Goal: Task Accomplishment & Management: Manage account settings

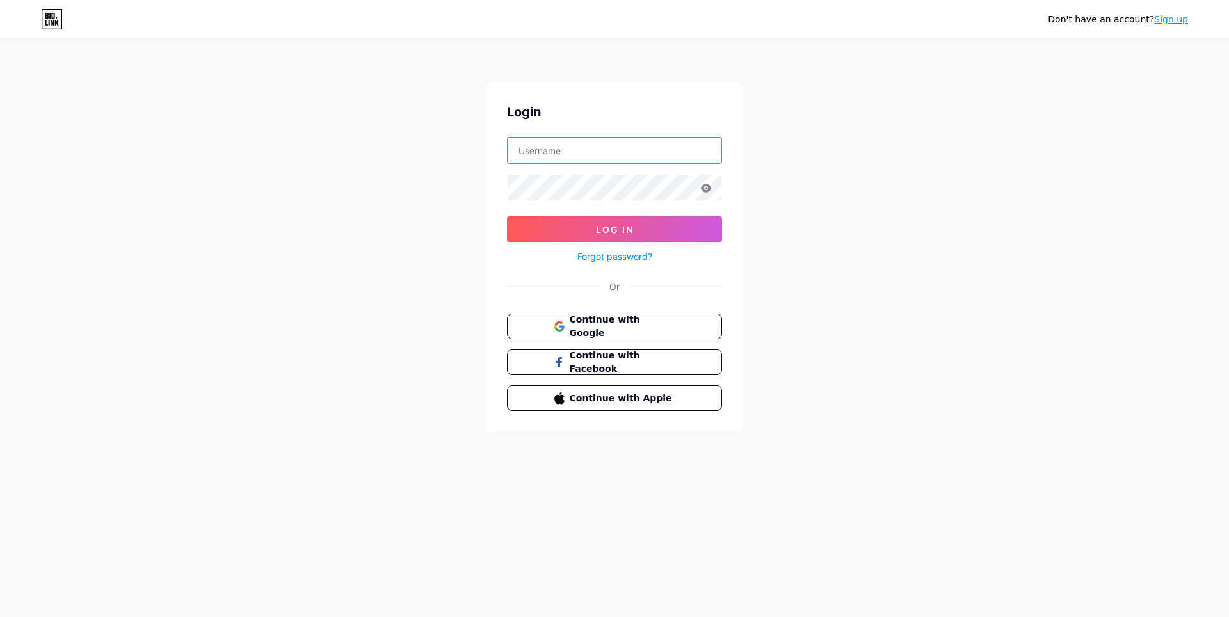
click at [654, 153] on input "text" at bounding box center [615, 151] width 214 height 26
paste input "bobryonok"
click at [634, 232] on button "Log In" at bounding box center [614, 229] width 215 height 26
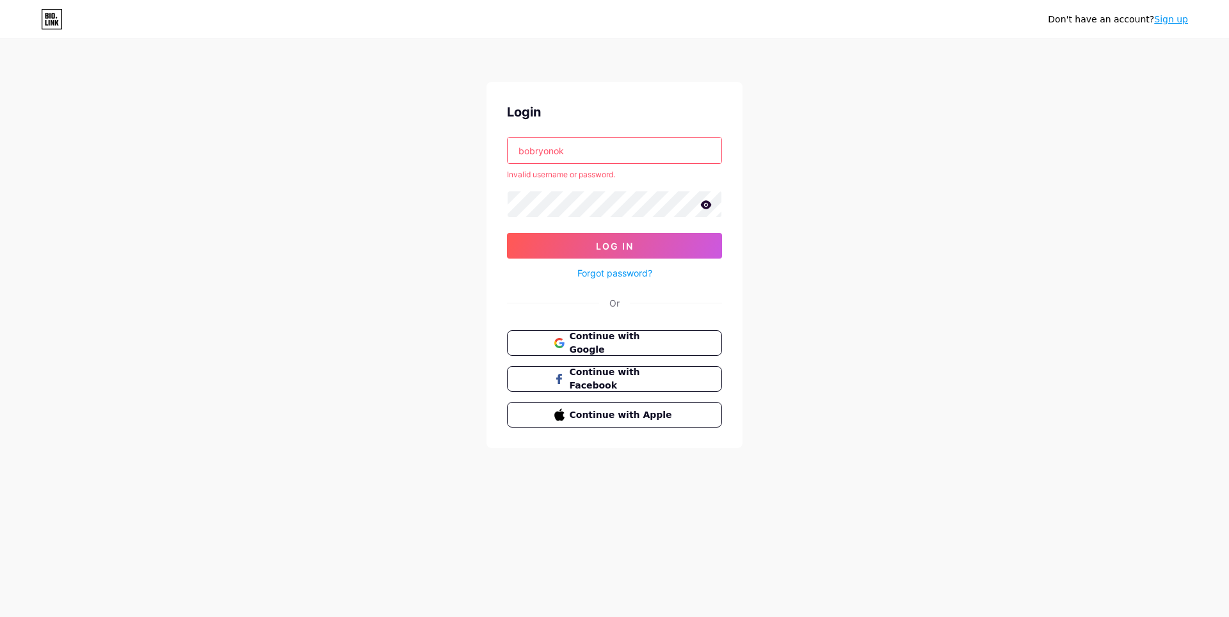
click at [570, 157] on input "bobryonok" at bounding box center [615, 151] width 214 height 26
click at [704, 207] on icon at bounding box center [706, 204] width 11 height 8
click at [467, 209] on div "Don't have an account? Sign up Login bobryonok Invalid username or password. Lo…" at bounding box center [614, 244] width 1229 height 489
click at [524, 154] on input "bobryonok" at bounding box center [615, 151] width 214 height 26
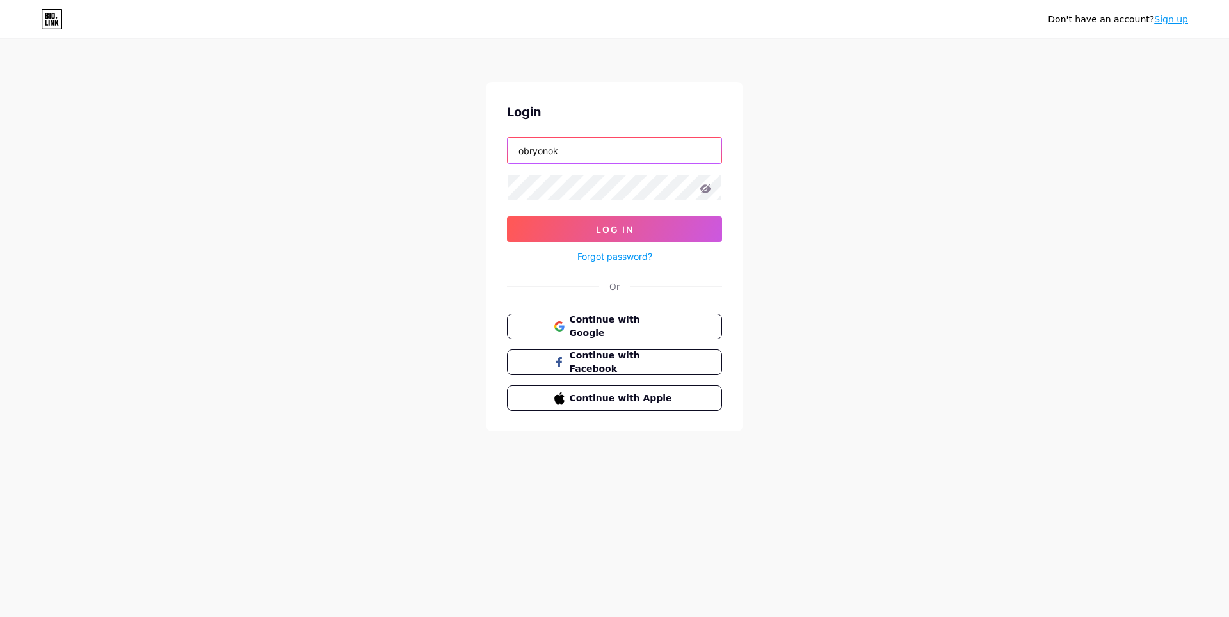
type input "obryonok"
click at [838, 193] on div "Don't have an account? Sign up Login obryonok Log In Forgot password? Or Contin…" at bounding box center [614, 236] width 1229 height 473
click at [695, 324] on button "Continue with Google" at bounding box center [614, 327] width 218 height 26
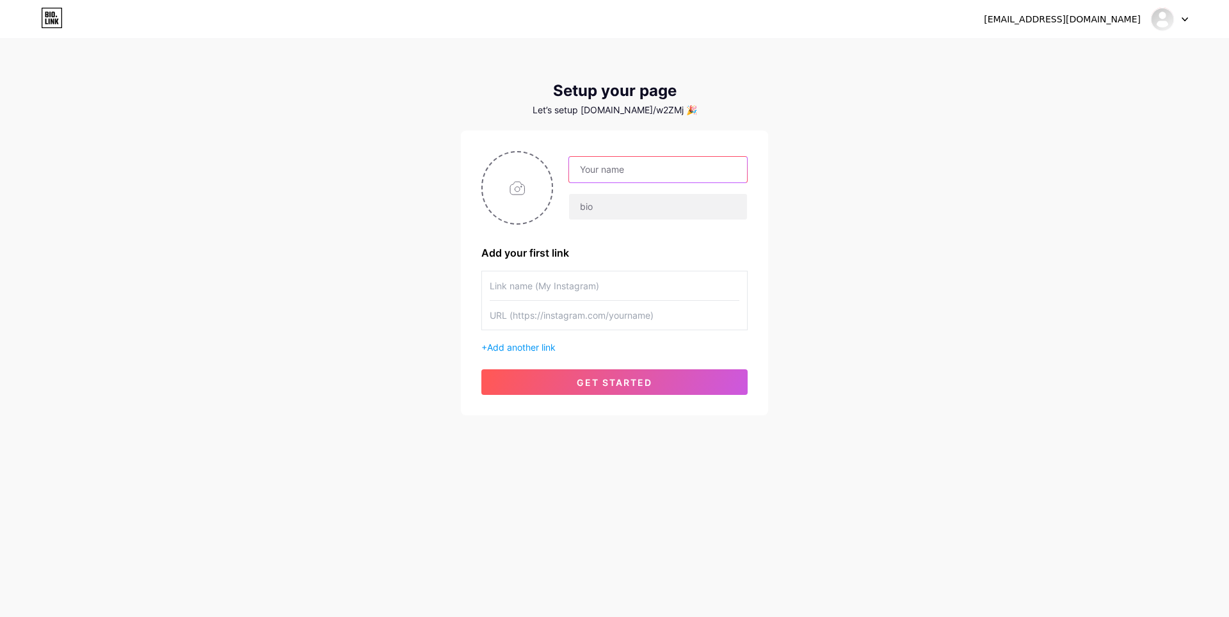
click at [644, 175] on input "text" at bounding box center [658, 170] width 178 height 26
paste input "bobryonok"
type input "bobryonok"
click at [858, 247] on div "bobrekaterina01@gmail.com Dashboard Logout Setup your page Let’s setup bio.link…" at bounding box center [614, 228] width 1229 height 457
click at [614, 284] on input "text" at bounding box center [615, 286] width 250 height 29
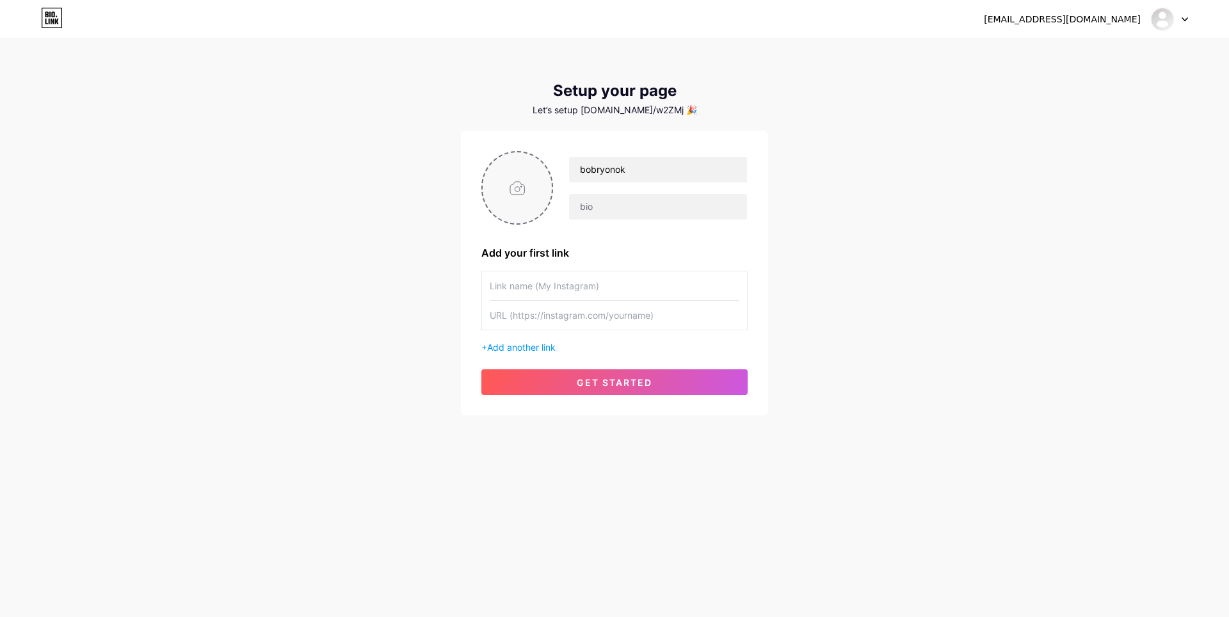
click at [512, 170] on input "file" at bounding box center [517, 187] width 69 height 71
type input "C:\fakepath\бобрёноквк.png"
click at [550, 158] on circle at bounding box center [546, 161] width 14 height 14
click at [517, 189] on input "file" at bounding box center [517, 187] width 69 height 71
type input "C:\fakepath\бобрёноквкevtymi.png"
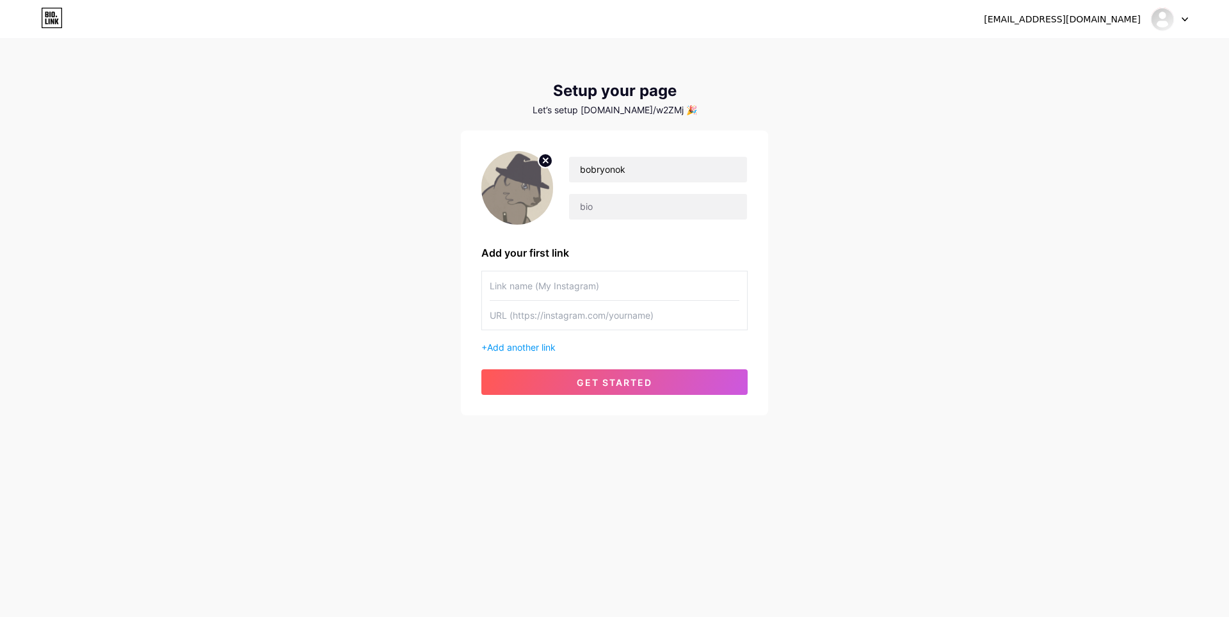
click at [539, 290] on input "text" at bounding box center [615, 286] width 250 height 29
click at [548, 318] on input "text" at bounding box center [615, 315] width 250 height 29
paste input "https://vk.com/bobryonok28"
type input "https://vk.com/bobryonok28"
click at [595, 284] on input "text" at bounding box center [615, 286] width 250 height 29
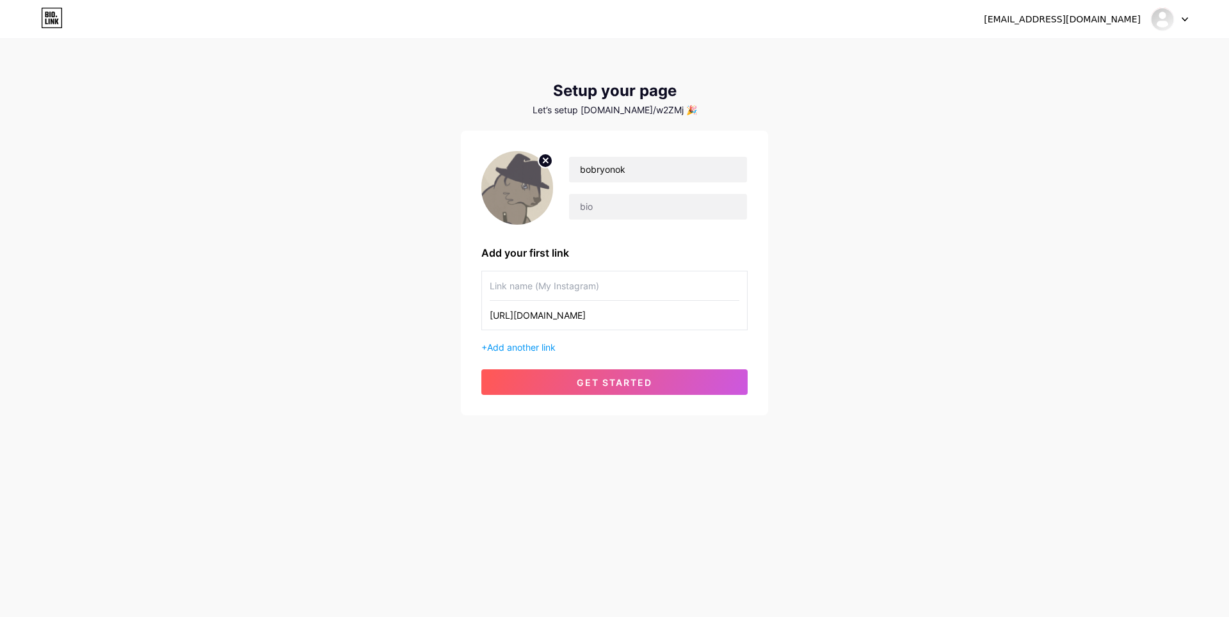
paste input "Барахолка Бобрёнка"
type input "Барахолка Бобрёнка"
click at [866, 333] on div "bobrekaterina01@gmail.com Dashboard Logout Setup your page Let’s setup bio.link…" at bounding box center [614, 228] width 1229 height 457
click at [536, 348] on span "Add another link" at bounding box center [521, 347] width 69 height 11
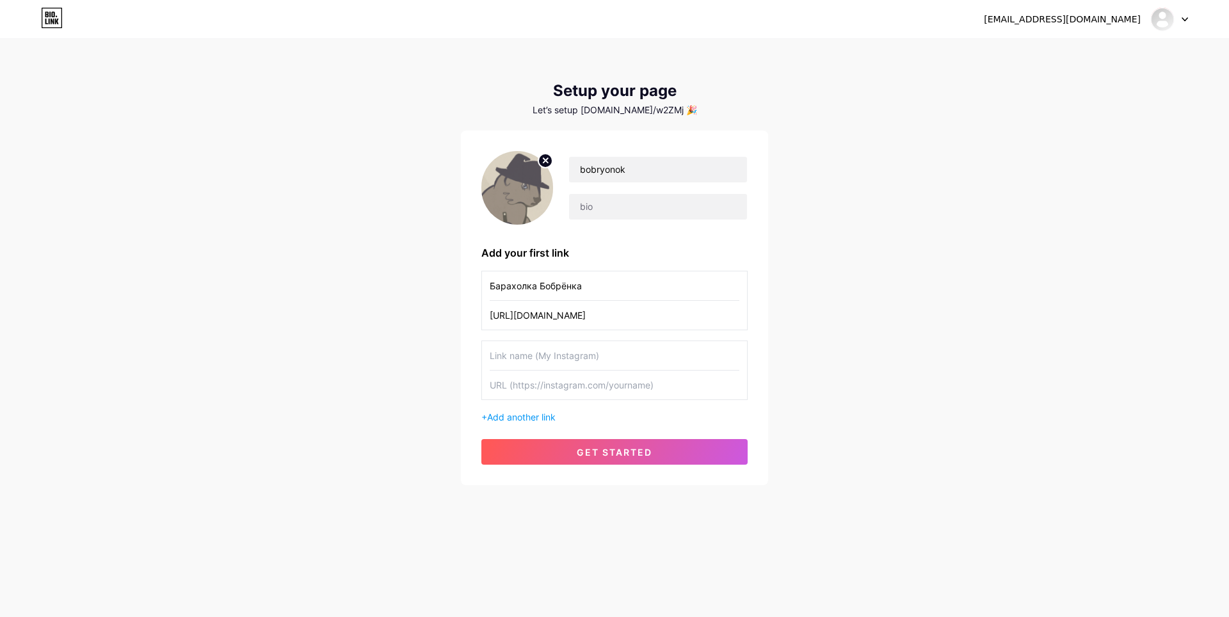
click at [566, 388] on input "text" at bounding box center [615, 385] width 250 height 29
paste input "t.me/bobryonok28"
type input "t.me/bobryonok28"
click at [560, 354] on input "text" at bounding box center [615, 355] width 250 height 29
paste input "Бобрёнок рисует"
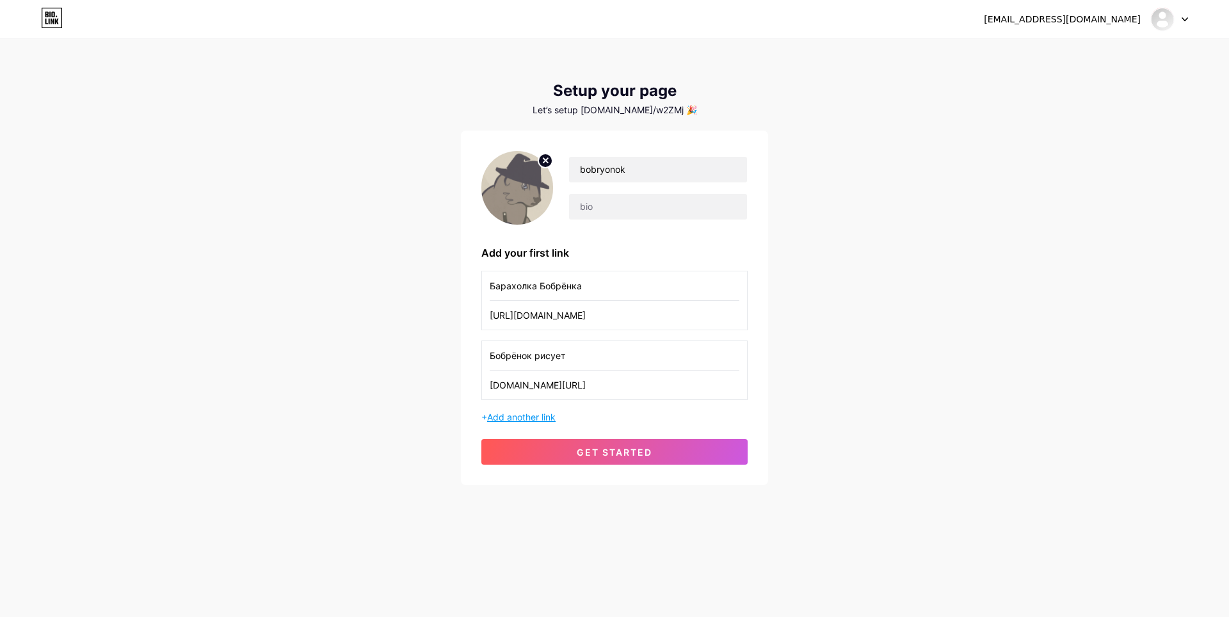
type input "Бобрёнок рисует"
click at [499, 418] on span "Add another link" at bounding box center [521, 417] width 69 height 11
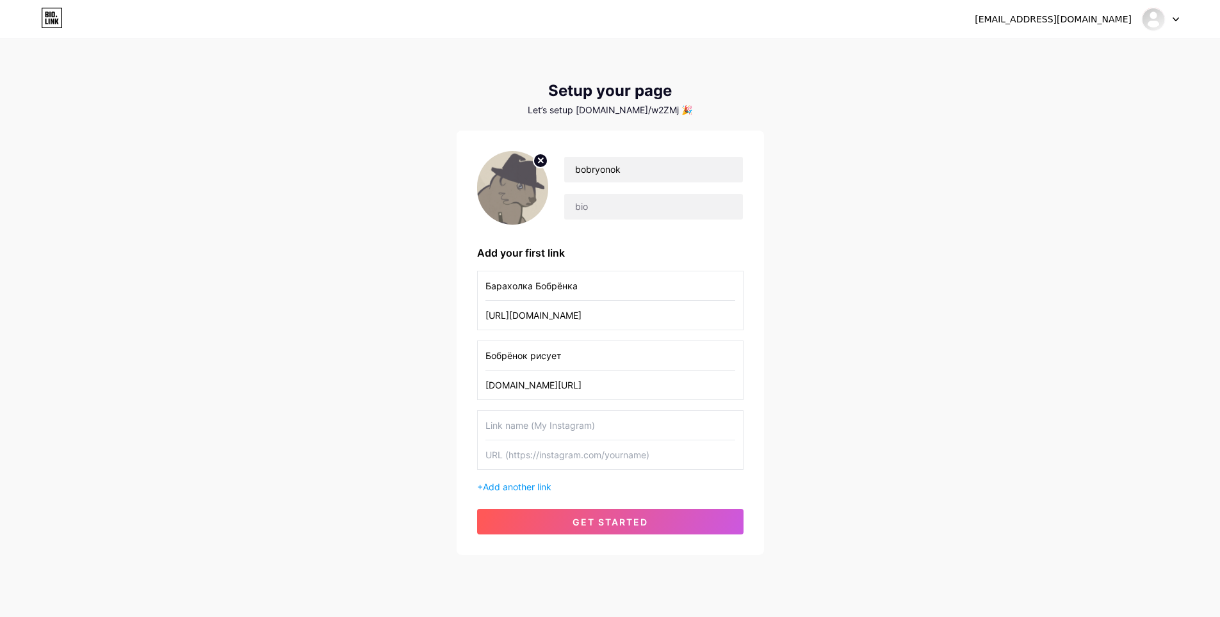
click at [548, 459] on input "text" at bounding box center [610, 455] width 250 height 29
paste input "[URL][DOMAIN_NAME]"
type input "[URL][DOMAIN_NAME]"
click at [895, 355] on div "bobrekaterina01@gmail.com Dashboard Logout Setup your page Let’s setup bio.link…" at bounding box center [610, 298] width 1220 height 596
click at [562, 433] on input "text" at bounding box center [610, 425] width 250 height 29
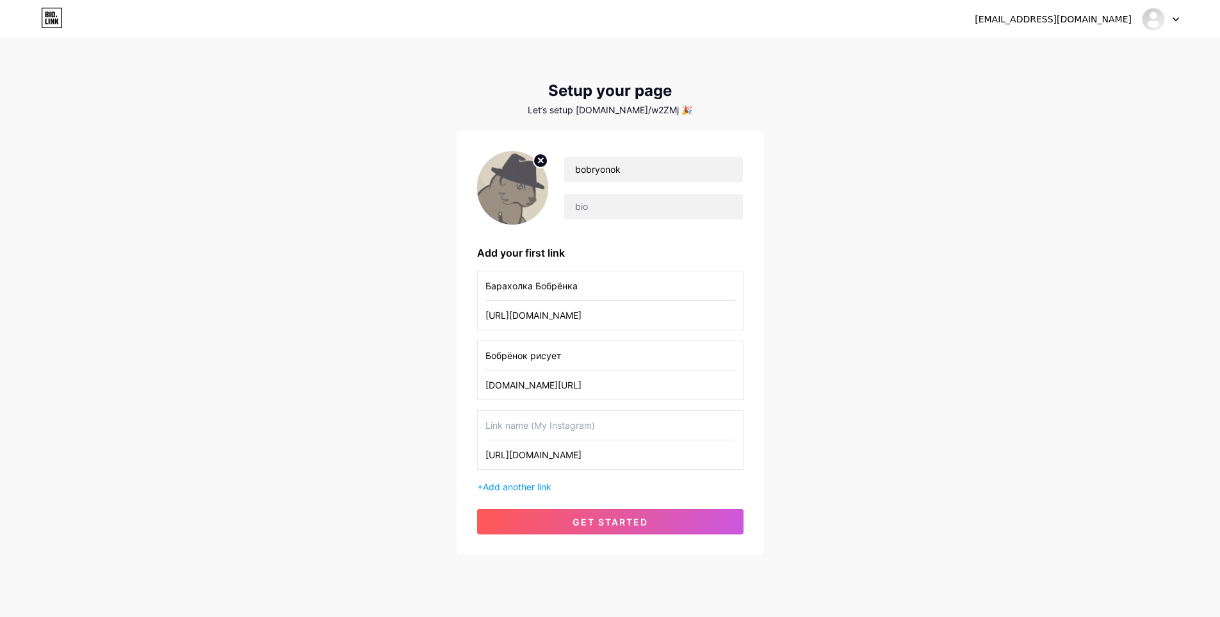
paste input "Бобрёнок ￣ヘ￣"
type input "Бобрёнок ￣ヘ￣"
click at [842, 412] on div "bobrekaterina01@gmail.com Dashboard Logout Setup your page Let’s setup bio.link…" at bounding box center [610, 298] width 1220 height 596
click at [586, 432] on input "Бобрёнок ￣ヘ￣" at bounding box center [610, 425] width 250 height 29
click at [844, 417] on div "bobrekaterina01@gmail.com Dashboard Logout Setup your page Let’s setup bio.link…" at bounding box center [610, 298] width 1220 height 596
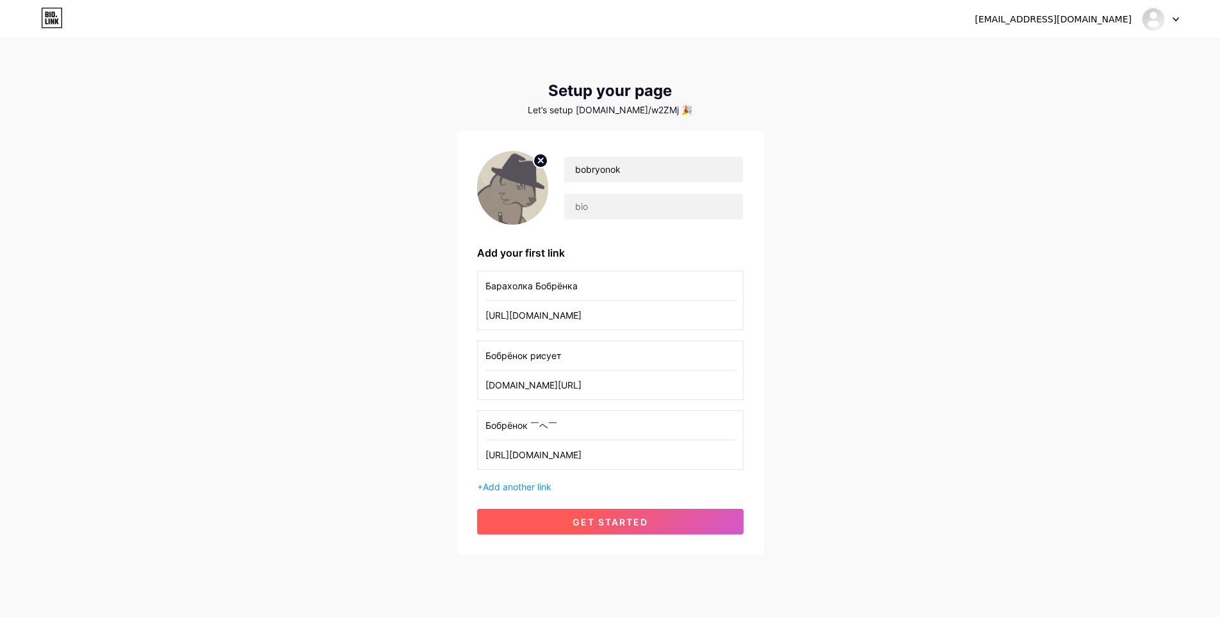
click at [656, 519] on button "get started" at bounding box center [610, 522] width 266 height 26
click at [628, 519] on span "get started" at bounding box center [610, 522] width 76 height 11
click at [1174, 17] on icon at bounding box center [1175, 19] width 6 height 4
click at [1103, 49] on link "Dashboard" at bounding box center [1098, 52] width 159 height 35
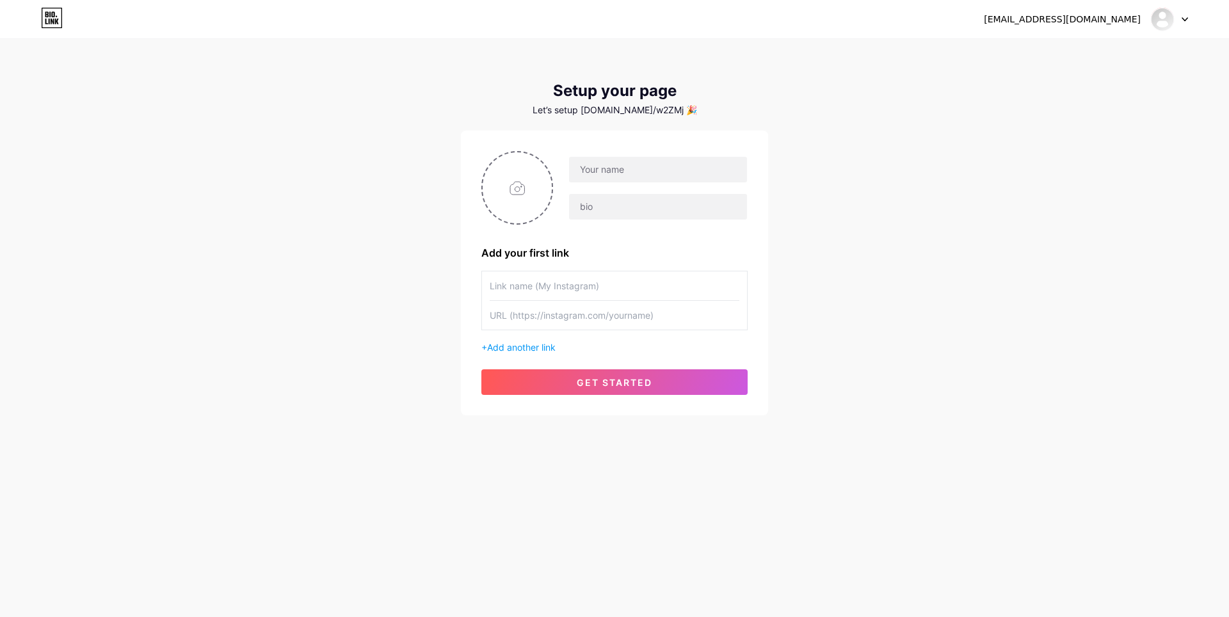
click at [1181, 19] on div at bounding box center [1169, 19] width 37 height 23
click at [880, 99] on div "bobrekaterina01@gmail.com Dashboard Logout Setup your page Let’s setup bio.link…" at bounding box center [614, 228] width 1229 height 457
click at [51, 13] on icon at bounding box center [49, 15] width 1 height 6
click at [620, 177] on input "text" at bounding box center [658, 170] width 178 height 26
type input "bobryonok"
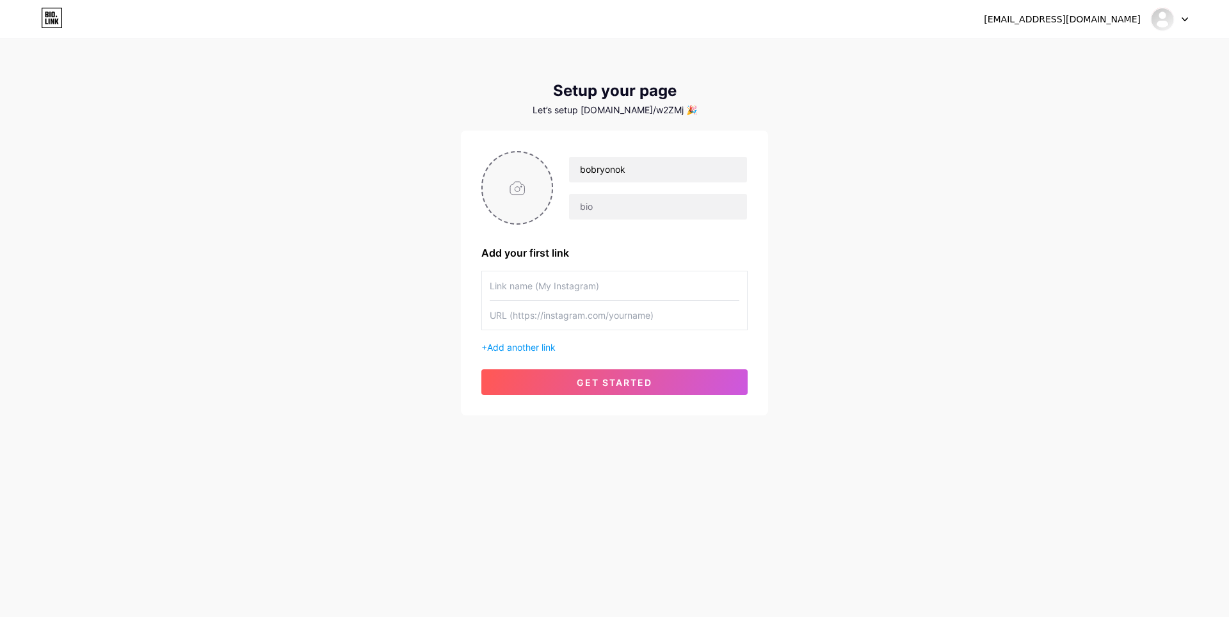
click at [528, 197] on input "file" at bounding box center [517, 187] width 69 height 71
type input "C:\fakepath\бобрёноквкevtymi.png"
click at [526, 346] on span "Add another link" at bounding box center [521, 347] width 69 height 11
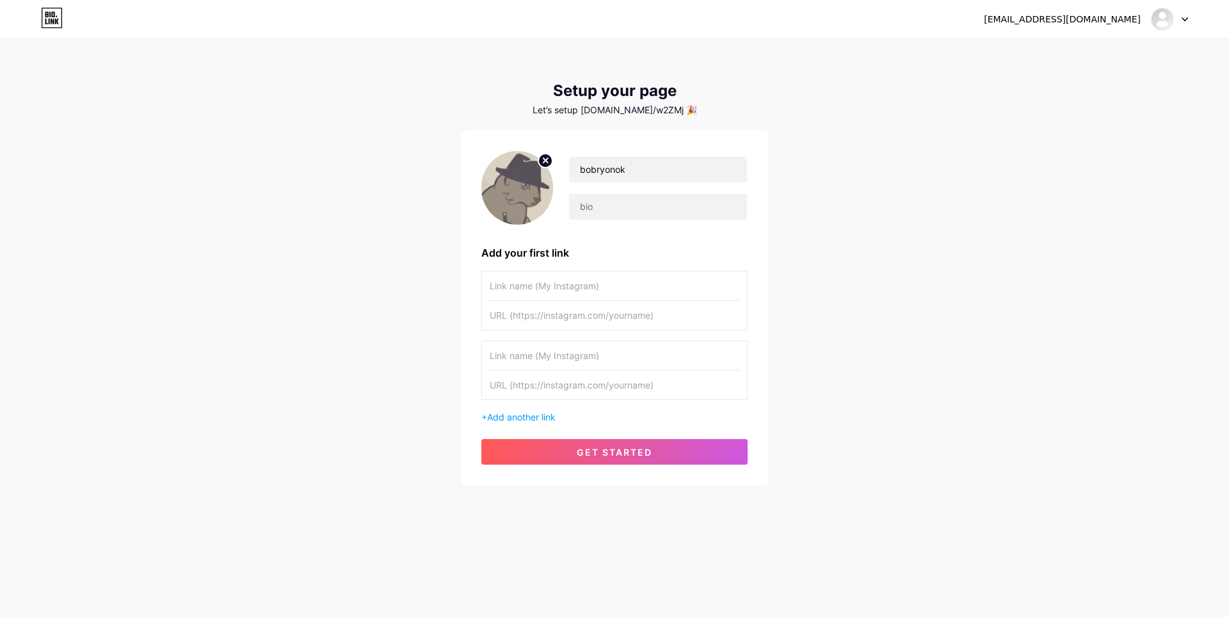
click at [593, 290] on input "text" at bounding box center [615, 286] width 250 height 29
paste input "Бобрёнок ￣ヘ￣"
type input "Бобрёнок ￣ヘ￣"
click at [563, 313] on input "text" at bounding box center [615, 315] width 250 height 29
paste input "[URL][DOMAIN_NAME]"
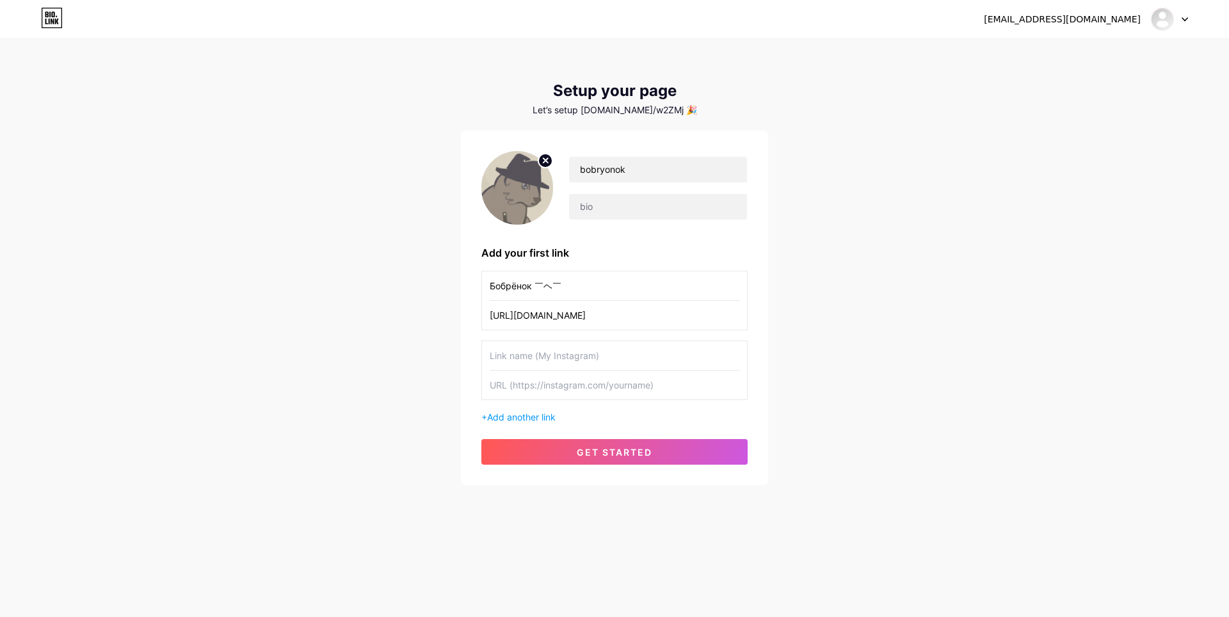
type input "[URL][DOMAIN_NAME]"
drag, startPoint x: 967, startPoint y: 303, endPoint x: 870, endPoint y: 15, distance: 303.5
click at [970, 293] on div "bobrekaterina01@gmail.com Dashboard Logout Setup your page Let’s setup bio.link…" at bounding box center [614, 263] width 1229 height 526
click at [961, 386] on div "bobrekaterina01@gmail.com Dashboard Logout Setup your page Let’s setup bio.link…" at bounding box center [614, 263] width 1229 height 526
click at [548, 357] on input "text" at bounding box center [615, 355] width 250 height 29
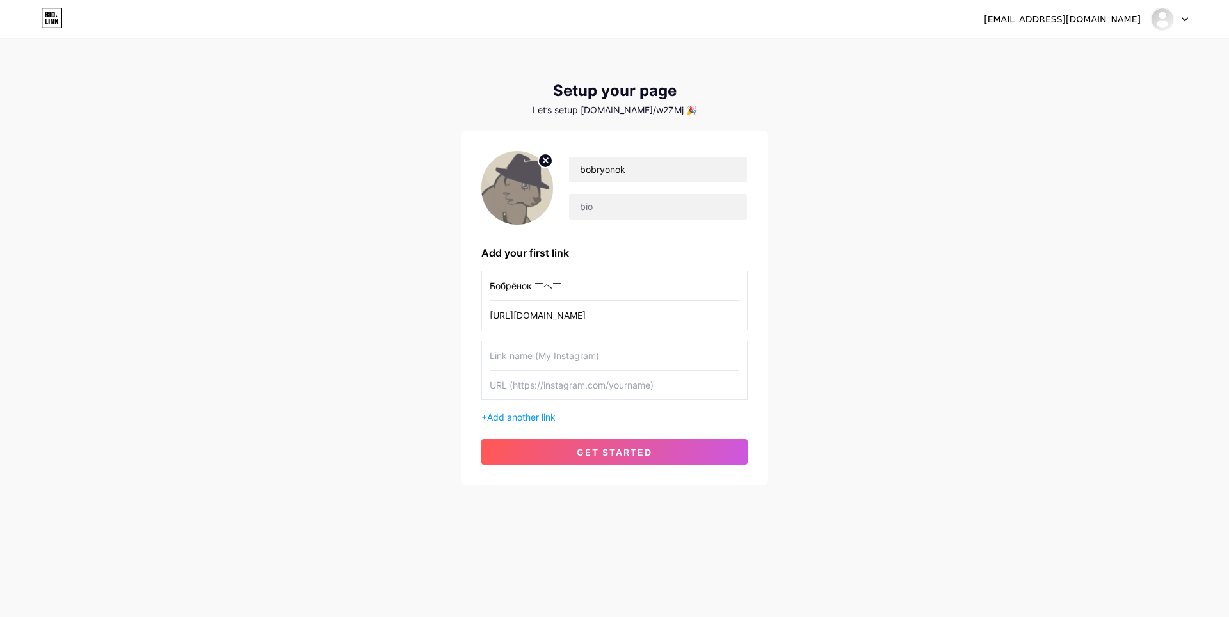
paste input "Бобрёнок рисует"
type input "Бобрёнок рисует"
click at [570, 393] on input "text" at bounding box center [615, 385] width 250 height 29
paste input "t.me/bobryonok28"
type input "t.me/bobryonok28"
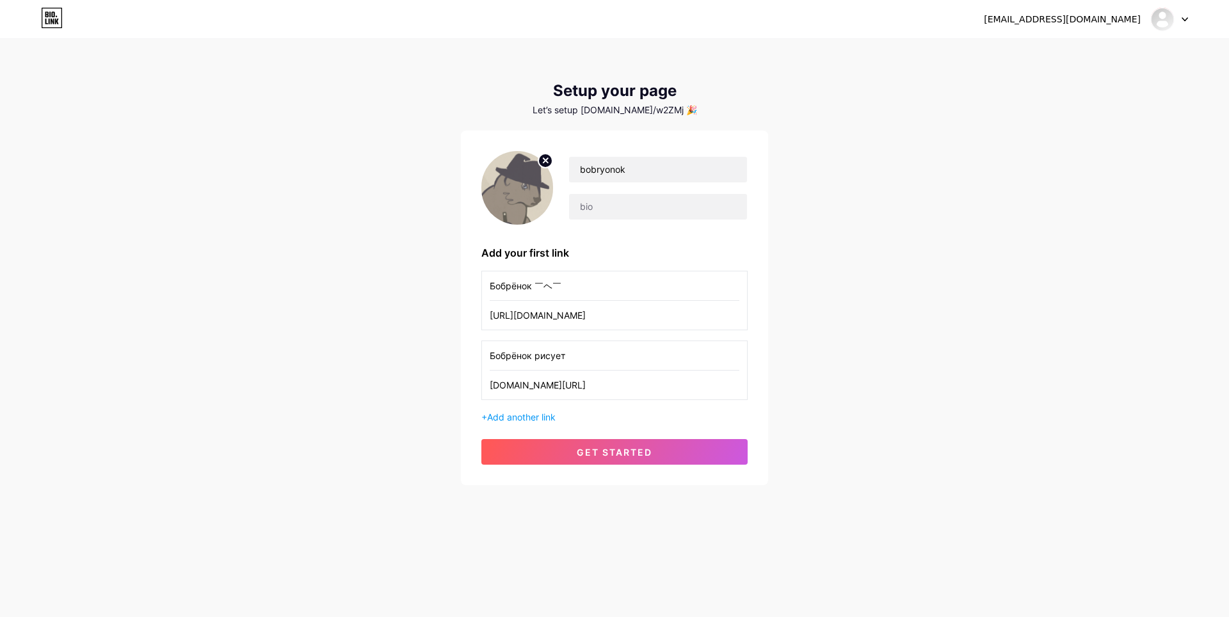
click at [956, 366] on div "bobrekaterina01@gmail.com Dashboard Logout Setup your page Let’s setup bio.link…" at bounding box center [614, 263] width 1229 height 526
click at [586, 451] on span "get started" at bounding box center [615, 452] width 76 height 11
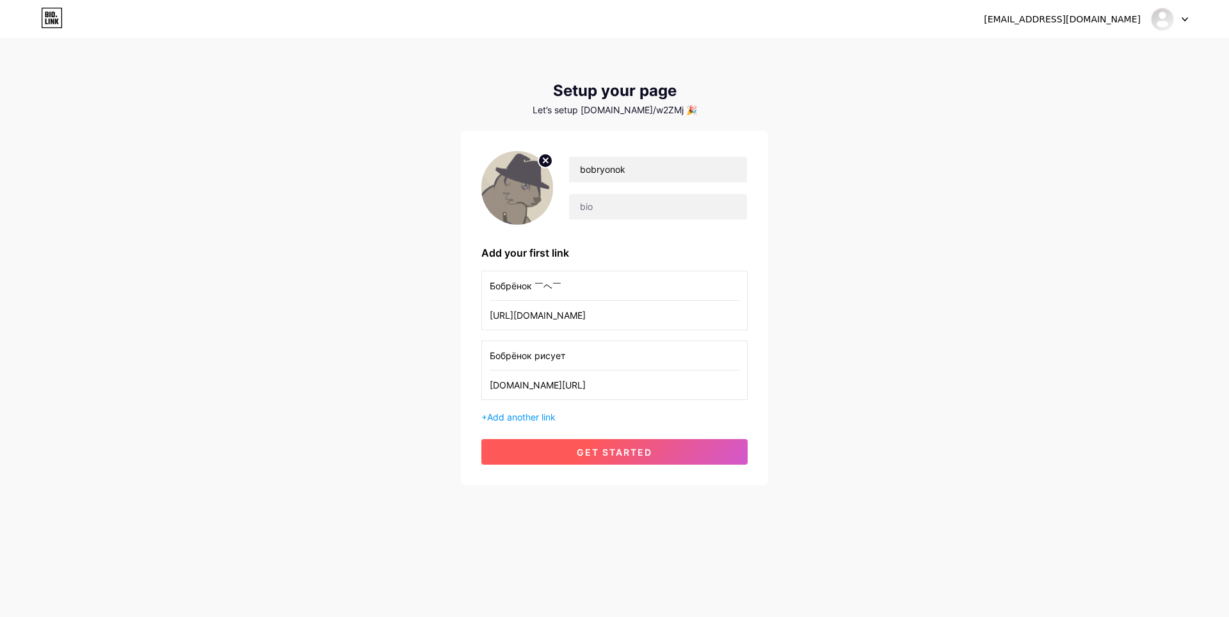
click at [612, 449] on span "get started" at bounding box center [615, 452] width 76 height 11
click at [59, 26] on icon at bounding box center [52, 18] width 22 height 20
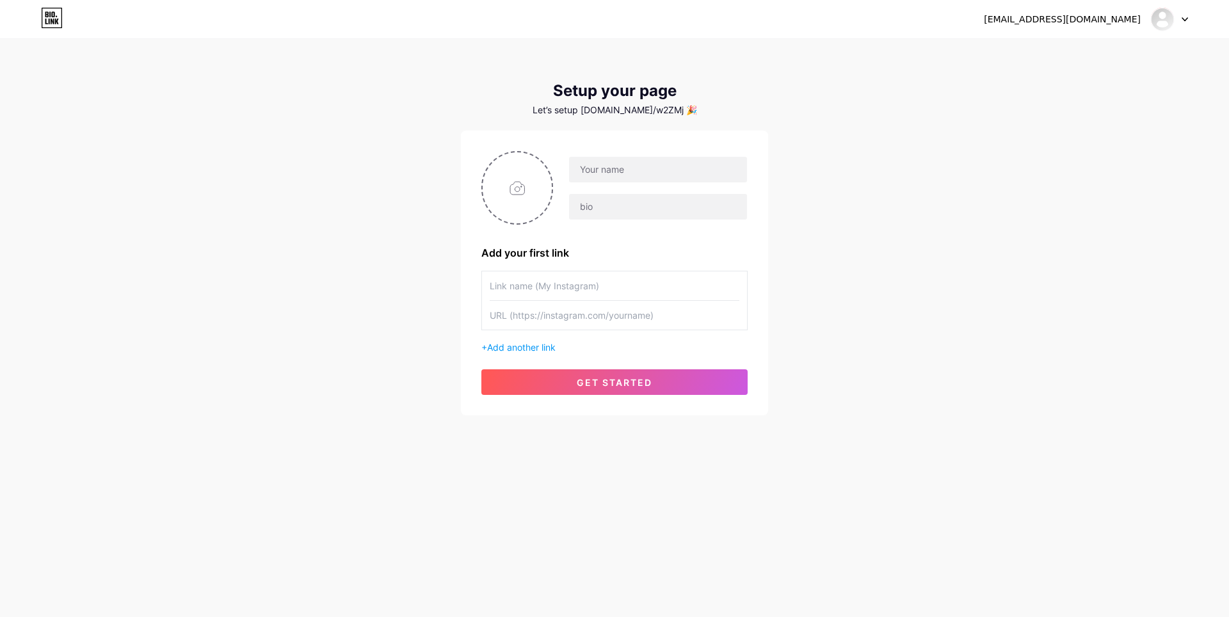
click at [53, 20] on icon at bounding box center [52, 22] width 3 height 6
click at [1182, 20] on icon at bounding box center [1185, 19] width 6 height 4
click at [907, 154] on div "bobrekaterina01@gmail.com Dashboard Logout Setup your page Let’s setup bio.link…" at bounding box center [614, 228] width 1229 height 457
click at [529, 286] on input "text" at bounding box center [615, 286] width 250 height 29
click at [1183, 24] on div at bounding box center [1169, 19] width 37 height 23
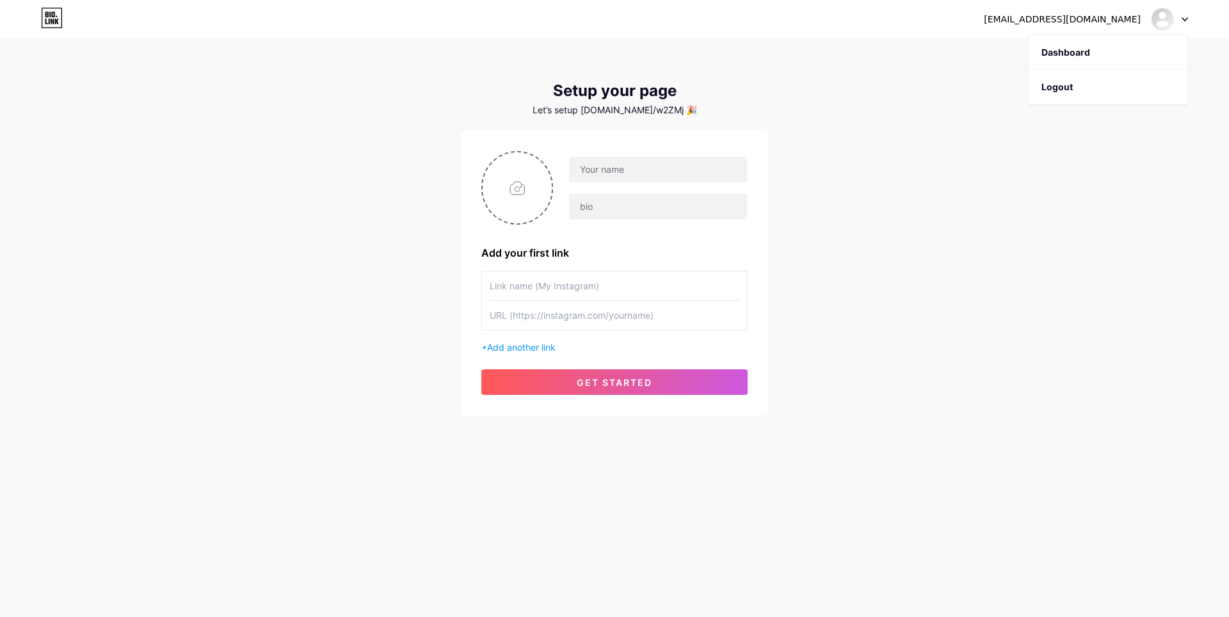
click at [1080, 23] on div "[EMAIL_ADDRESS][DOMAIN_NAME]" at bounding box center [1062, 19] width 157 height 13
click at [852, 122] on div "bobrekaterina01@gmail.com Dashboard Logout Setup your page Let’s setup bio.link…" at bounding box center [614, 228] width 1229 height 457
click at [1187, 15] on div at bounding box center [1169, 19] width 37 height 23
click at [603, 162] on input "text" at bounding box center [658, 170] width 178 height 26
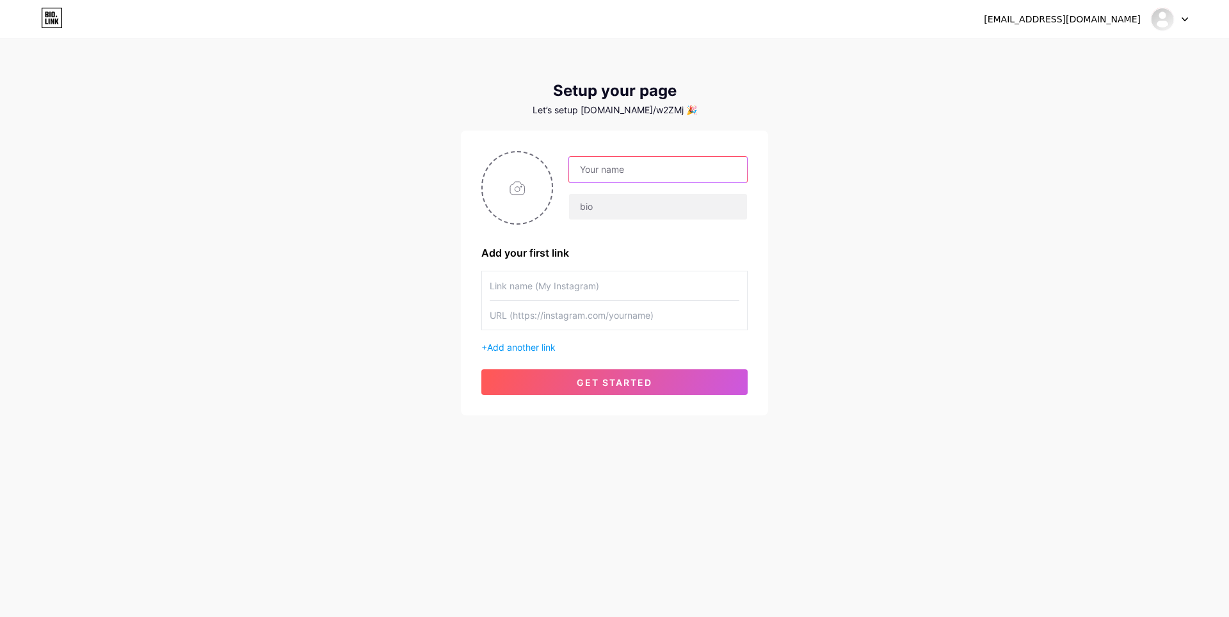
type input "bobryonok"
click at [627, 206] on input "text" at bounding box center [658, 207] width 178 height 26
type input "28"
click at [955, 313] on div "bobrekaterina01@gmail.com Dashboard Logout Setup your page Let’s setup bio.link…" at bounding box center [614, 228] width 1229 height 457
click at [523, 196] on input "file" at bounding box center [517, 187] width 69 height 71
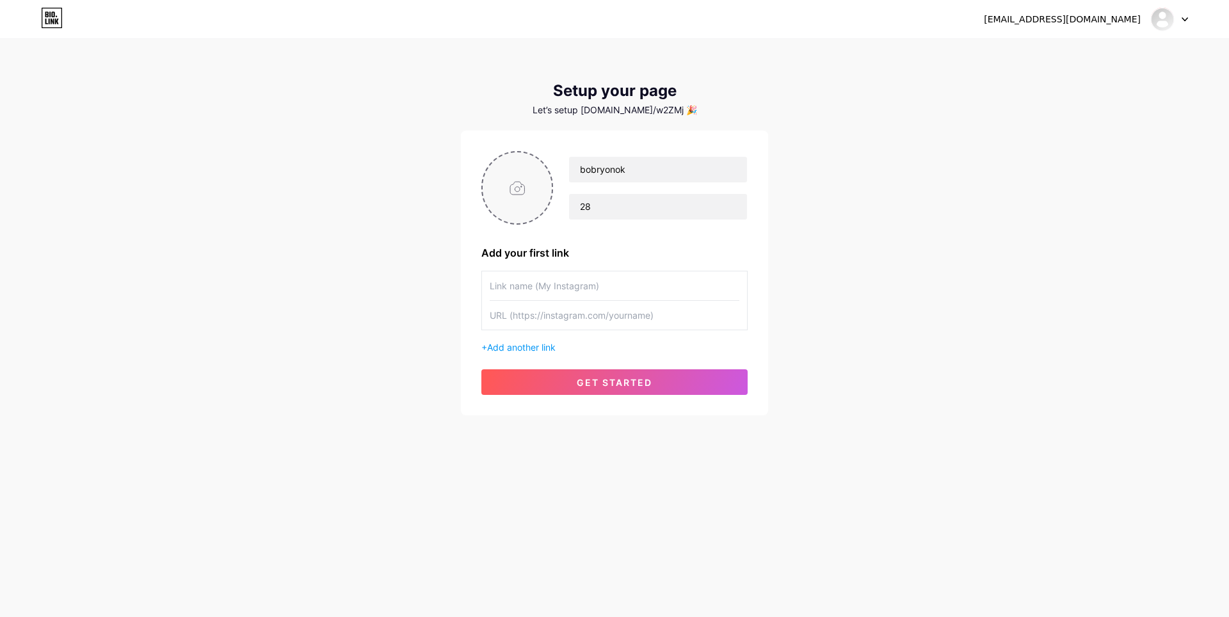
type input "C:\fakepath\бобрёноквкevtymi.png"
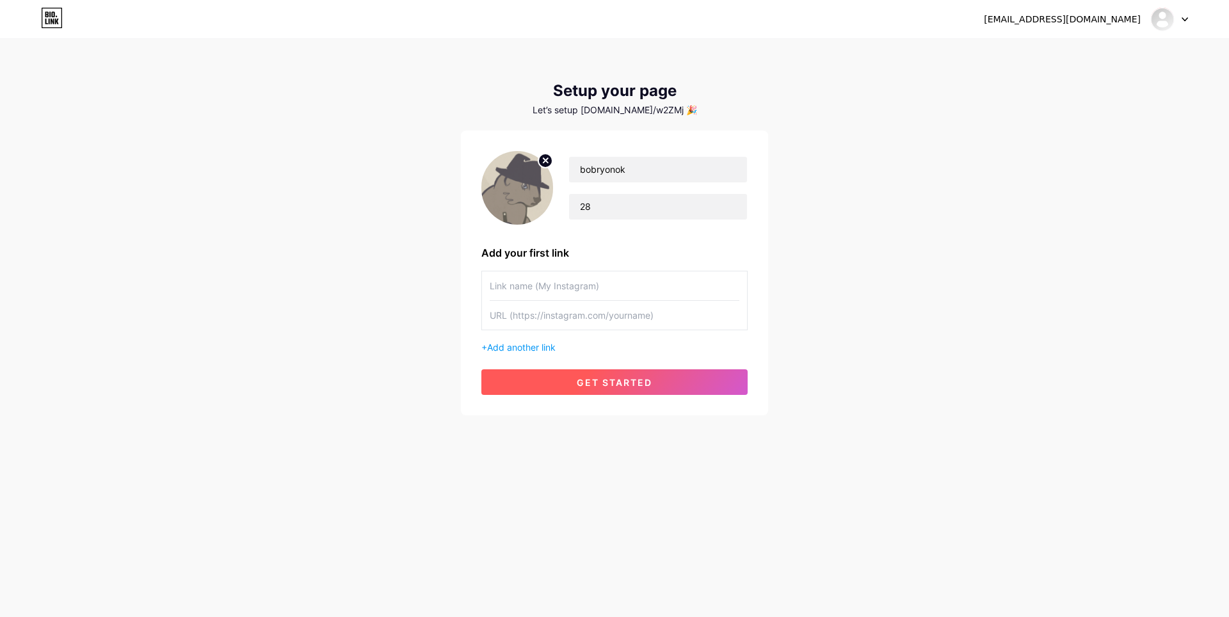
click at [605, 382] on span "get started" at bounding box center [615, 382] width 76 height 11
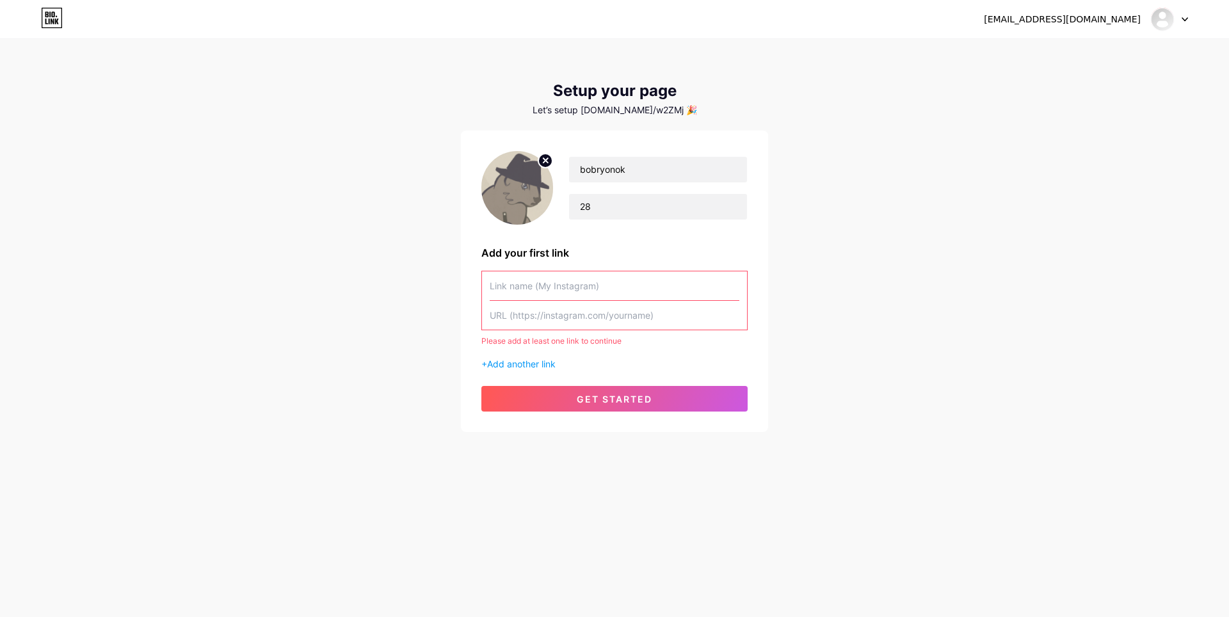
click at [667, 282] on input "text" at bounding box center [615, 286] width 250 height 29
paste input "Бобрёнок ￣ヘ￣"
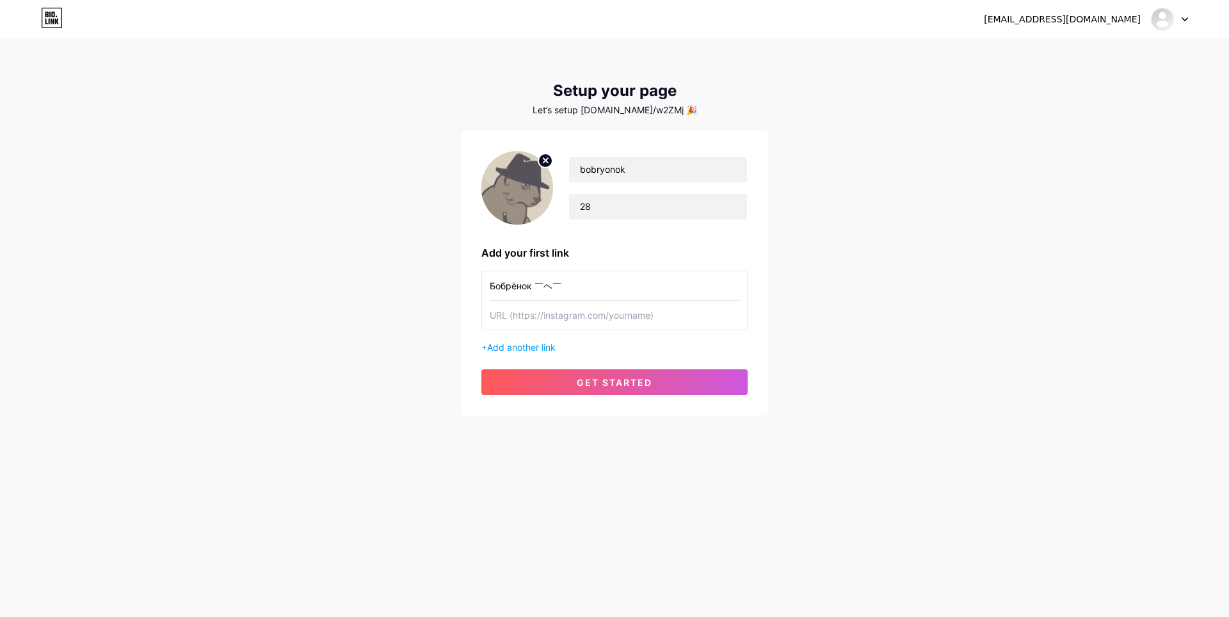
type input "Бобрёнок ￣ヘ￣"
click at [610, 329] on input "text" at bounding box center [615, 315] width 250 height 29
paste input "[URL][DOMAIN_NAME]"
type input "[URL][DOMAIN_NAME]"
click at [858, 337] on div "bobrekaterina01@gmail.com Dashboard Logout Setup your page Let’s setup bio.link…" at bounding box center [614, 228] width 1229 height 457
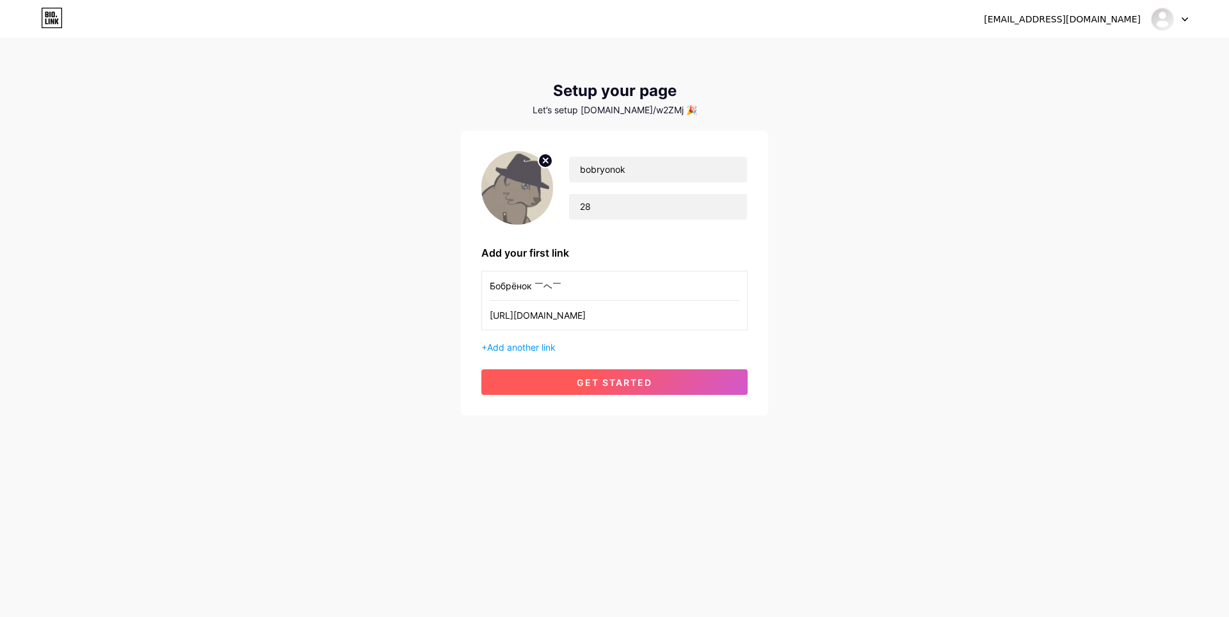
click at [590, 384] on span "get started" at bounding box center [615, 382] width 76 height 11
click at [649, 389] on button "get started" at bounding box center [615, 382] width 266 height 26
click at [651, 387] on span "get started" at bounding box center [615, 382] width 76 height 11
click at [638, 384] on span "get started" at bounding box center [615, 382] width 76 height 11
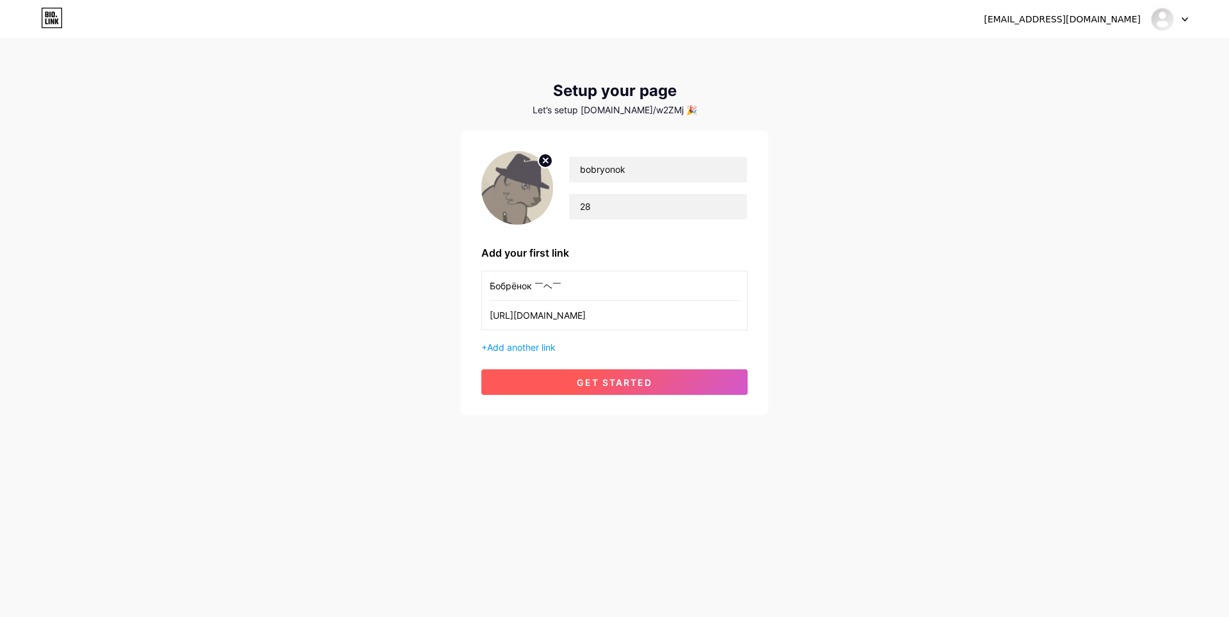
click at [638, 384] on span "get started" at bounding box center [615, 382] width 76 height 11
click at [59, 15] on icon at bounding box center [52, 18] width 22 height 20
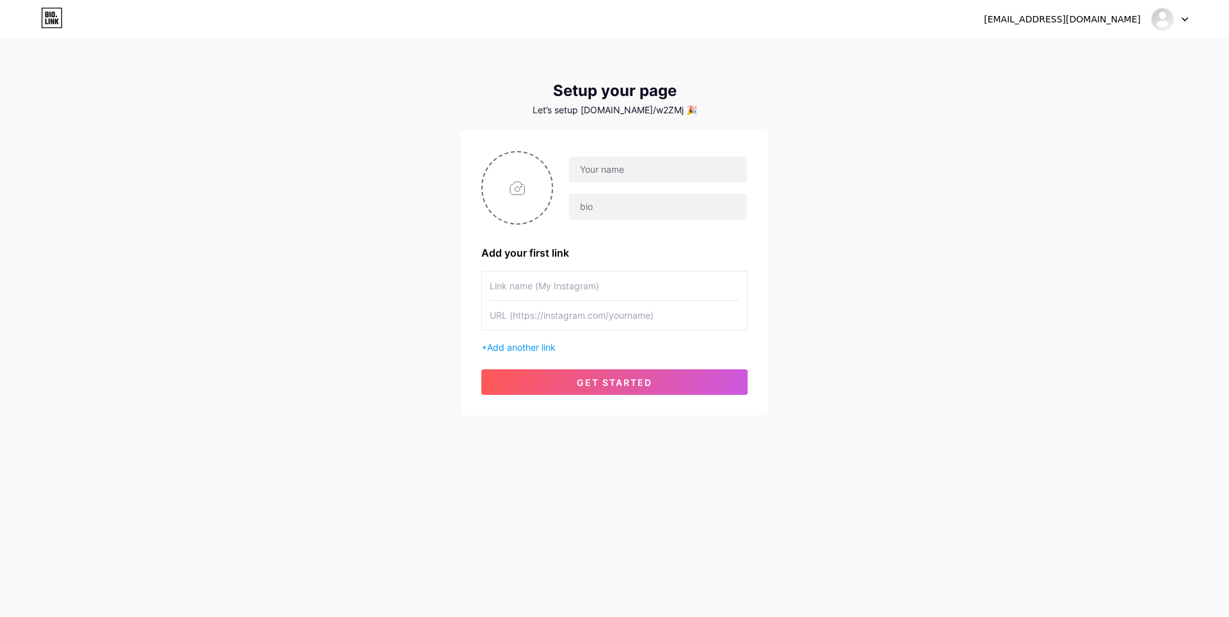
click at [17, 14] on div "bobrekaterina01@gmail.com Dashboard Logout" at bounding box center [614, 19] width 1229 height 23
click at [1188, 18] on icon at bounding box center [1185, 19] width 5 height 3
click at [1089, 93] on li "Logout" at bounding box center [1108, 87] width 159 height 35
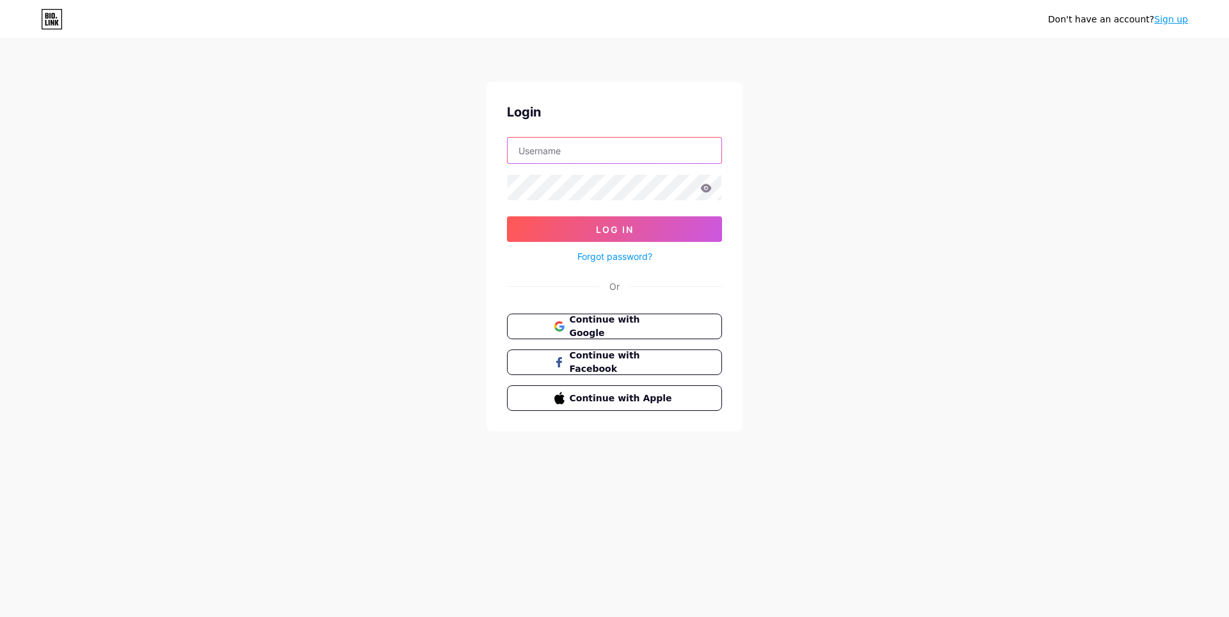
click at [590, 143] on input "text" at bounding box center [615, 151] width 214 height 26
click at [573, 156] on input "text" at bounding box center [615, 151] width 214 height 26
click at [832, 265] on div "Don't have an account? Sign up Login Log In Forgot password? Or Continue with G…" at bounding box center [614, 236] width 1229 height 473
click at [682, 322] on button "Continue with Google" at bounding box center [614, 327] width 218 height 26
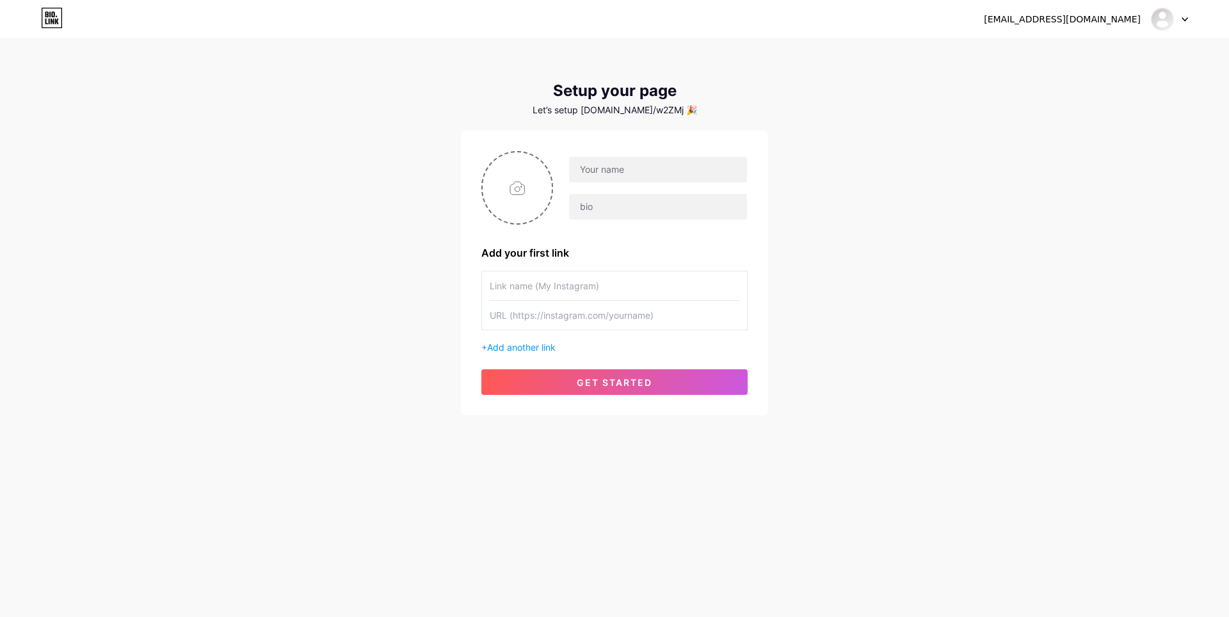
click at [1183, 20] on icon at bounding box center [1185, 19] width 6 height 4
click at [1101, 52] on link "Dashboard" at bounding box center [1108, 52] width 159 height 35
click at [637, 381] on span "get started" at bounding box center [615, 382] width 76 height 11
click at [621, 163] on input "text" at bounding box center [658, 170] width 178 height 26
type input "bobryonok"
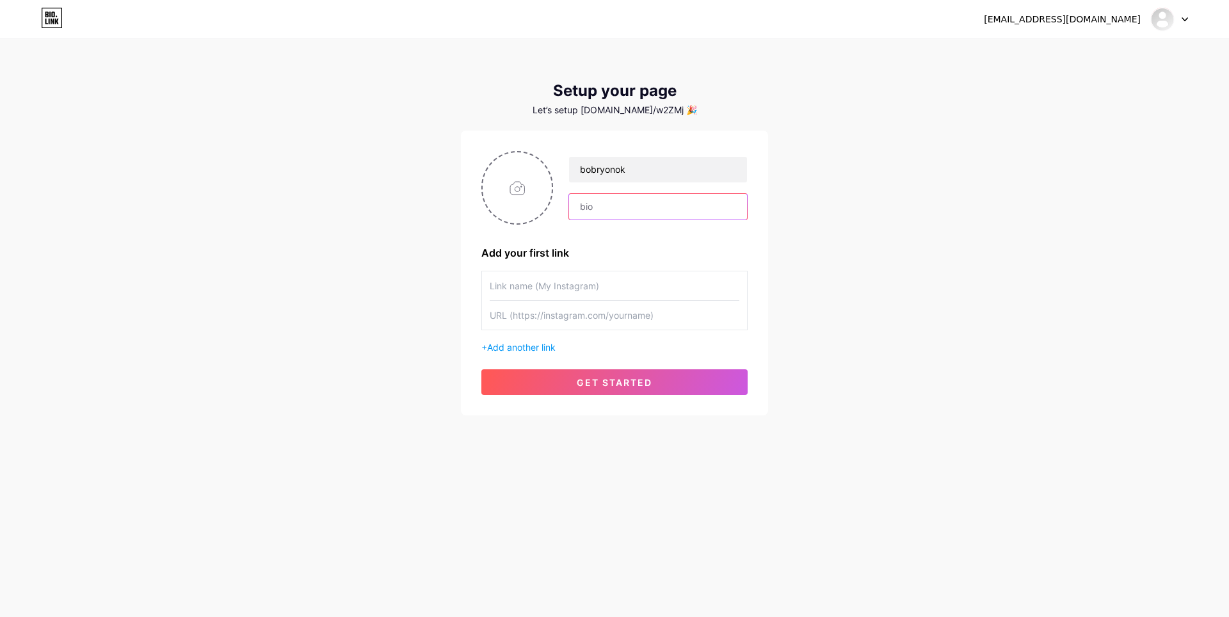
click at [600, 209] on input "text" at bounding box center [658, 207] width 178 height 26
click at [506, 186] on input "file" at bounding box center [517, 187] width 69 height 71
type input "C:\fakepath\бобрёноквкevtymi.png"
click at [512, 289] on input "text" at bounding box center [615, 286] width 250 height 29
paste input "Бобрёнок ￣ヘ￣"
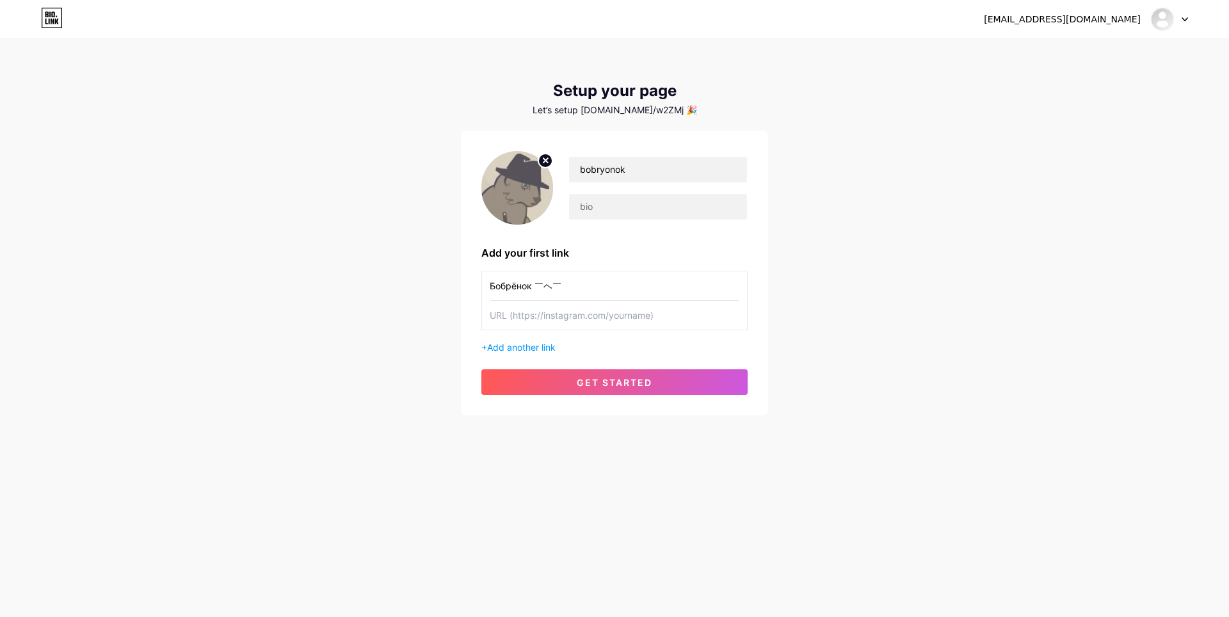
type input "Бобрёнок ￣ヘ￣"
click at [587, 314] on input "text" at bounding box center [615, 315] width 250 height 29
paste input "[URL][DOMAIN_NAME]"
type input "[URL][DOMAIN_NAME]"
click at [876, 371] on div "[EMAIL_ADDRESS][DOMAIN_NAME] Dashboard Logout Setup your page Let’s setup [DOMA…" at bounding box center [614, 228] width 1229 height 457
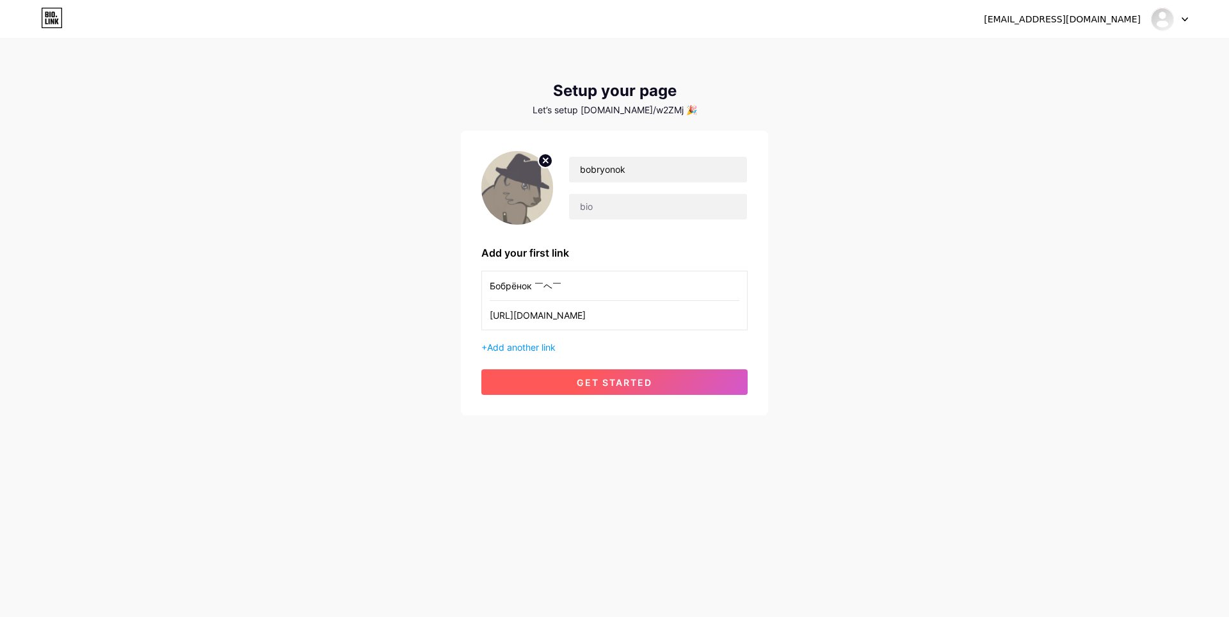
click at [687, 379] on button "get started" at bounding box center [615, 382] width 266 height 26
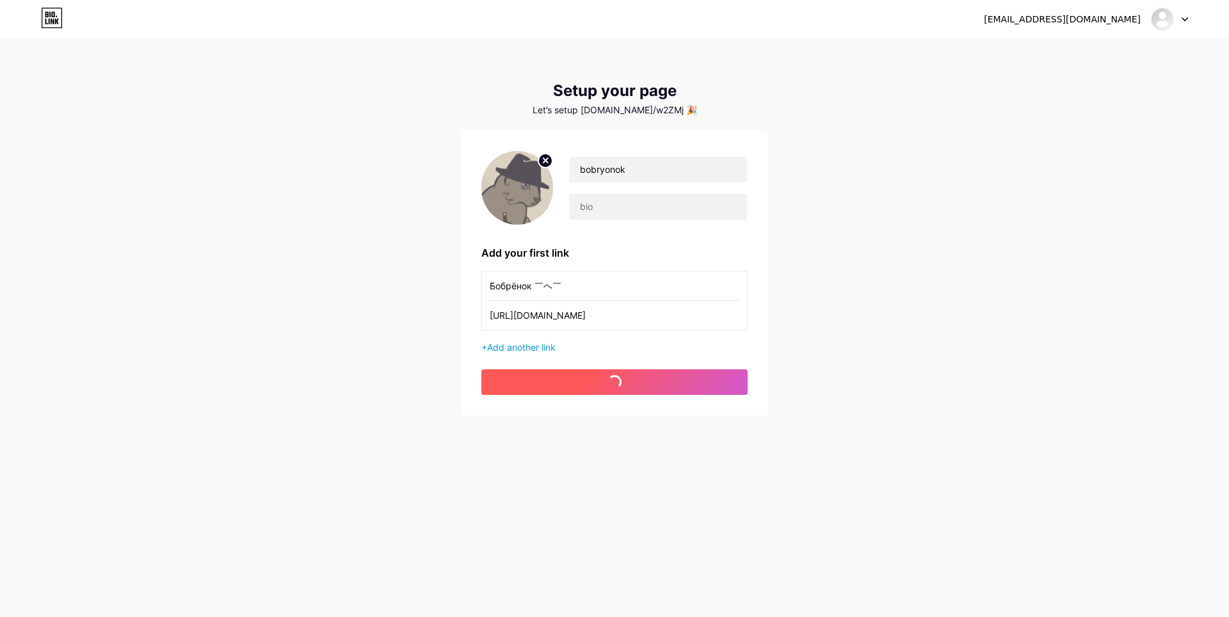
click at [687, 379] on button "get started" at bounding box center [615, 382] width 266 height 26
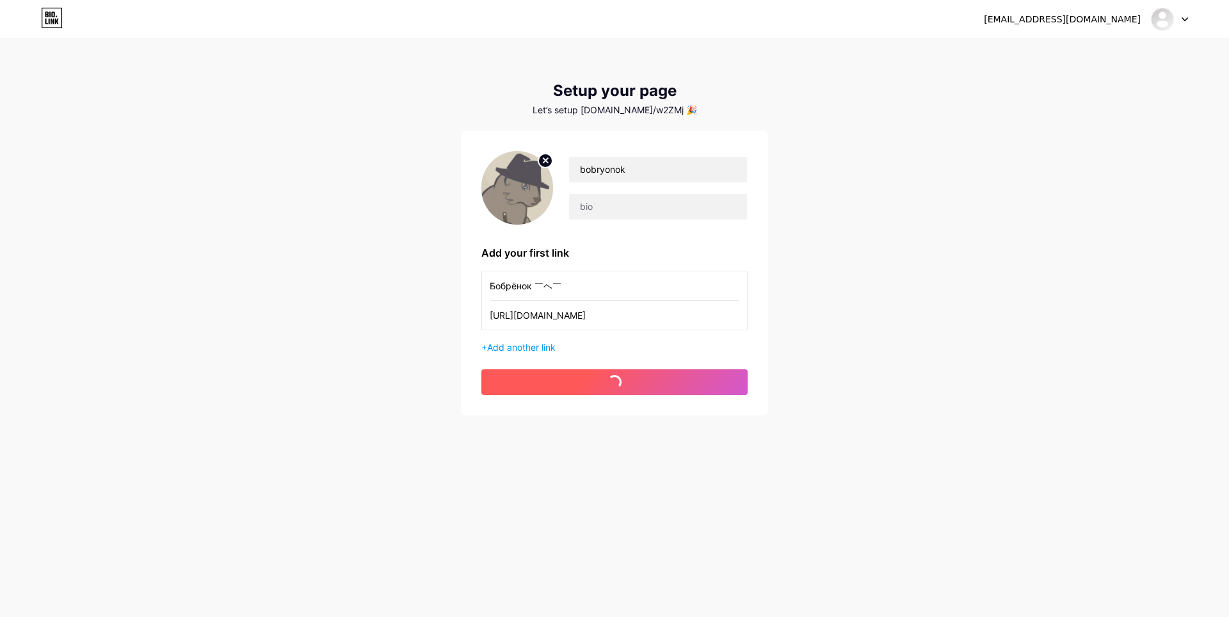
click at [687, 379] on button "get started" at bounding box center [615, 382] width 266 height 26
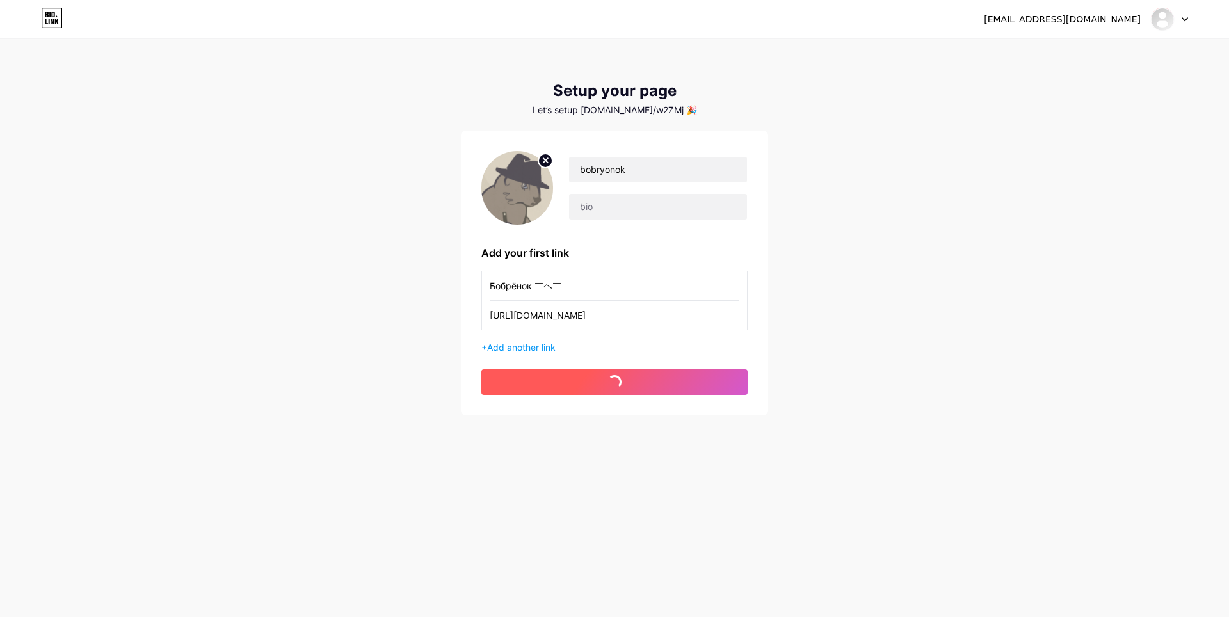
click at [687, 379] on button "get started" at bounding box center [615, 382] width 266 height 26
click at [533, 380] on button "get started" at bounding box center [615, 382] width 266 height 26
click at [525, 349] on span "Add another link" at bounding box center [521, 347] width 69 height 11
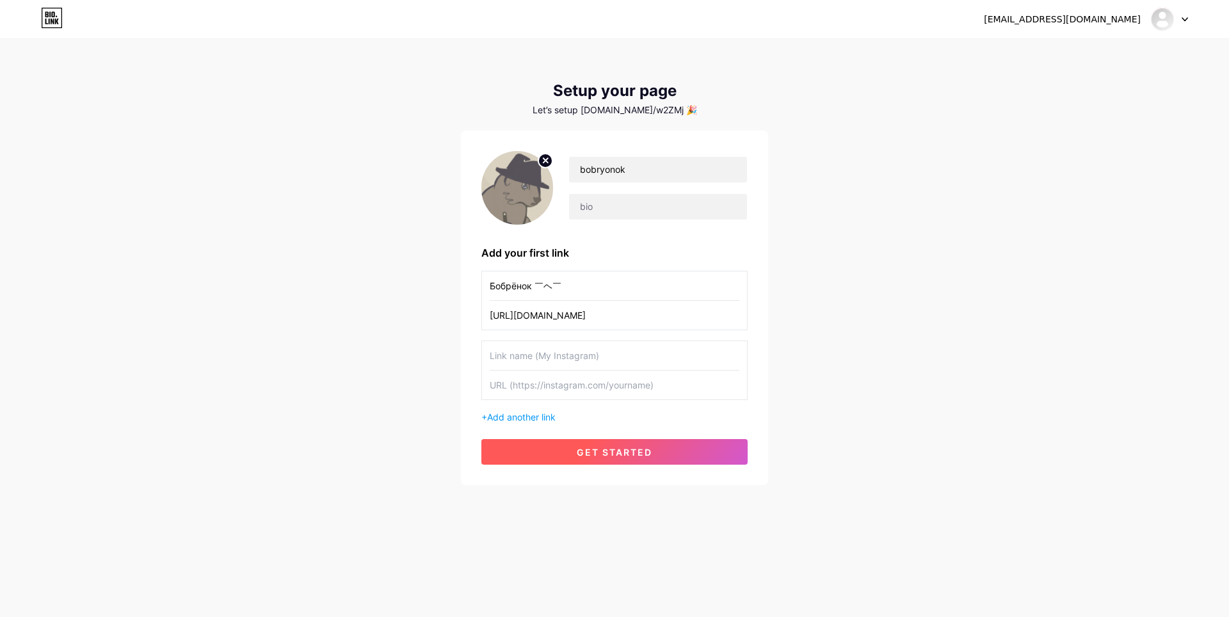
click at [591, 450] on span "get started" at bounding box center [615, 452] width 76 height 11
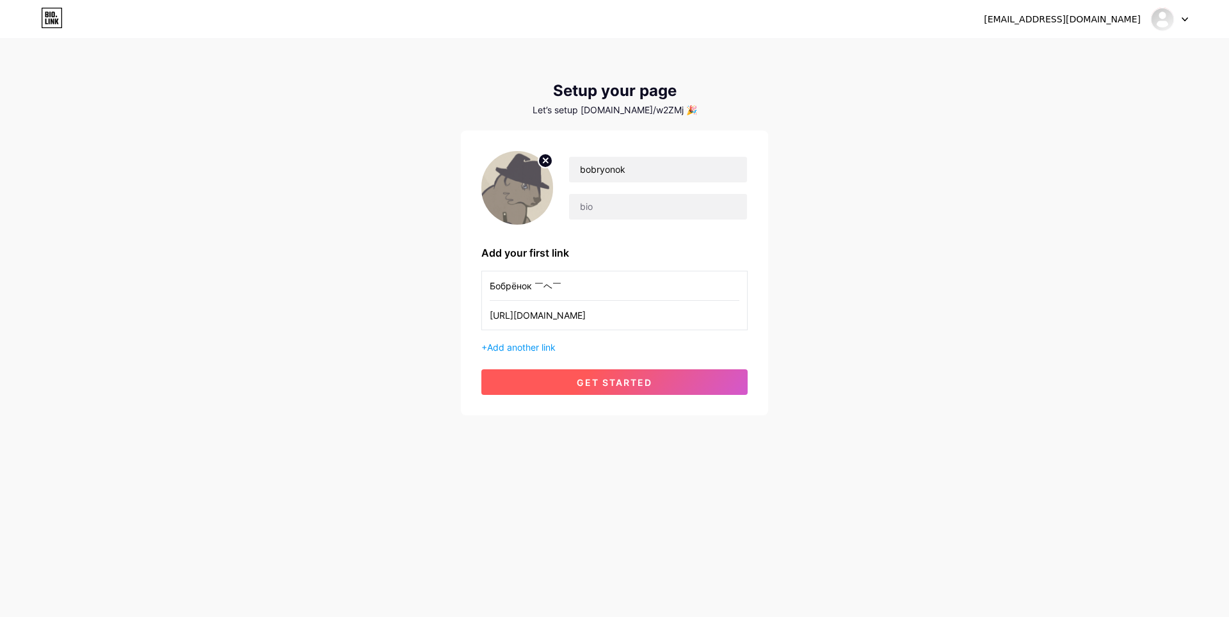
click at [602, 387] on span "get started" at bounding box center [615, 382] width 76 height 11
click at [1190, 20] on div "bobrekaterina01@gmail.com Dashboard Logout" at bounding box center [614, 19] width 1229 height 23
click at [1186, 19] on icon at bounding box center [1185, 19] width 6 height 4
click at [1100, 55] on link "Dashboard" at bounding box center [1108, 52] width 159 height 35
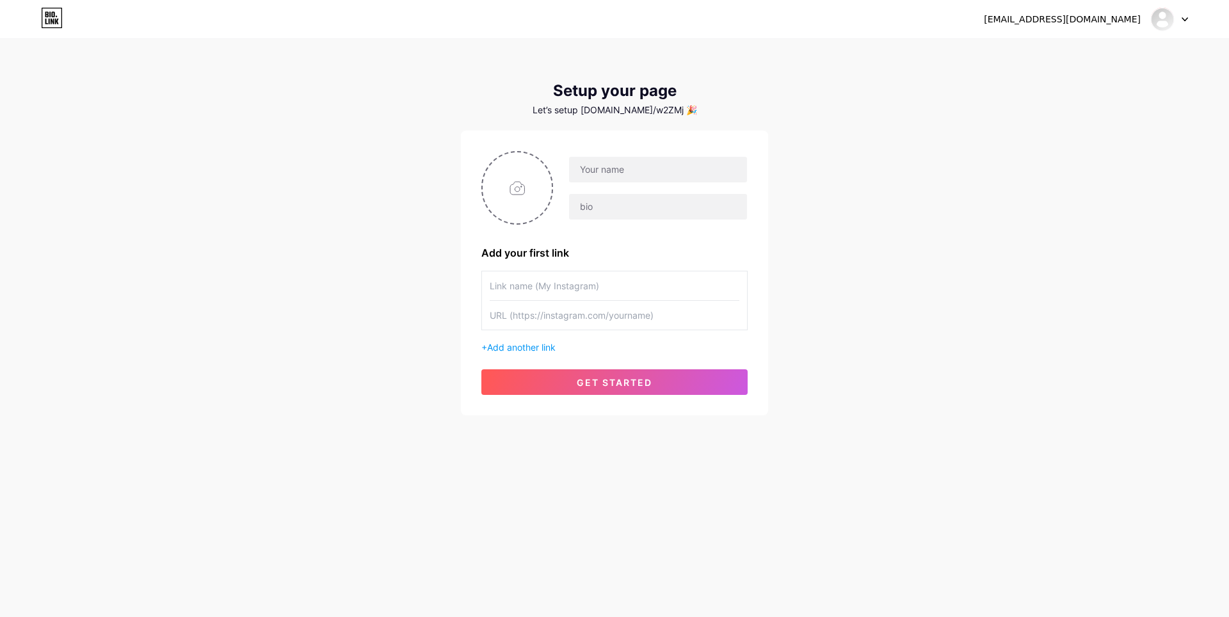
click at [1116, 20] on div "[EMAIL_ADDRESS][DOMAIN_NAME]" at bounding box center [1062, 19] width 157 height 13
click at [1185, 16] on div at bounding box center [1169, 19] width 37 height 23
click at [1091, 90] on li "Logout" at bounding box center [1108, 87] width 159 height 35
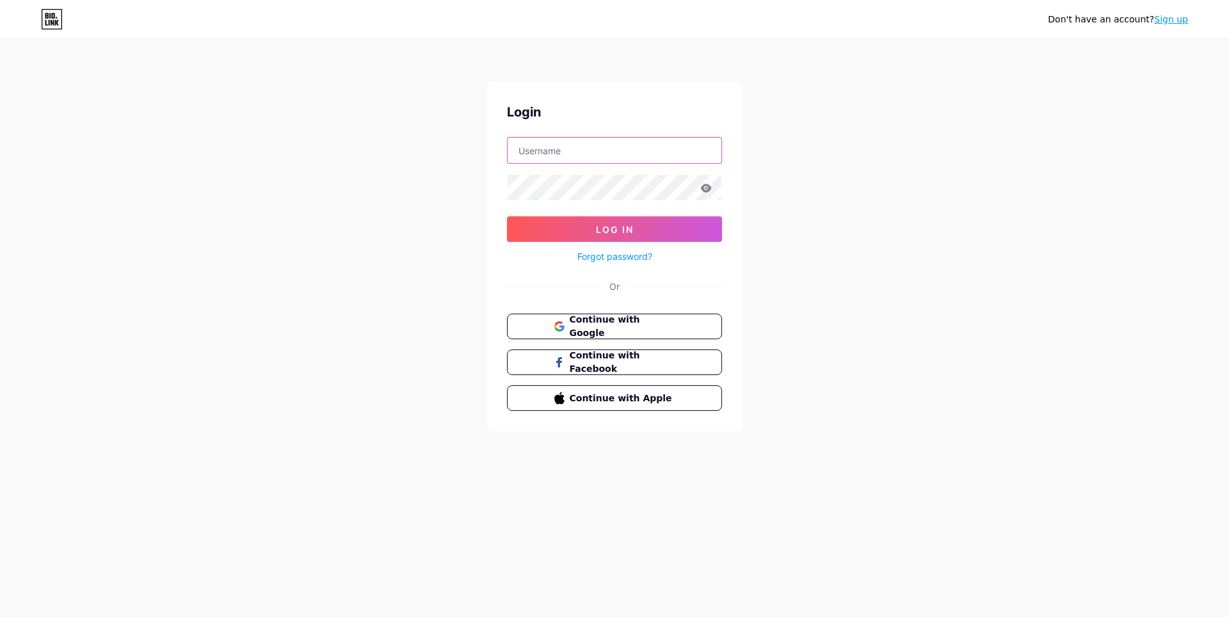
click at [629, 147] on input "text" at bounding box center [615, 151] width 214 height 26
type input "Bobryonok"
click at [884, 232] on div "Don't have an account? Sign up Login Bobryonok Log In Forgot password? Or Conti…" at bounding box center [614, 236] width 1229 height 473
click at [643, 232] on button "Log In" at bounding box center [614, 229] width 215 height 26
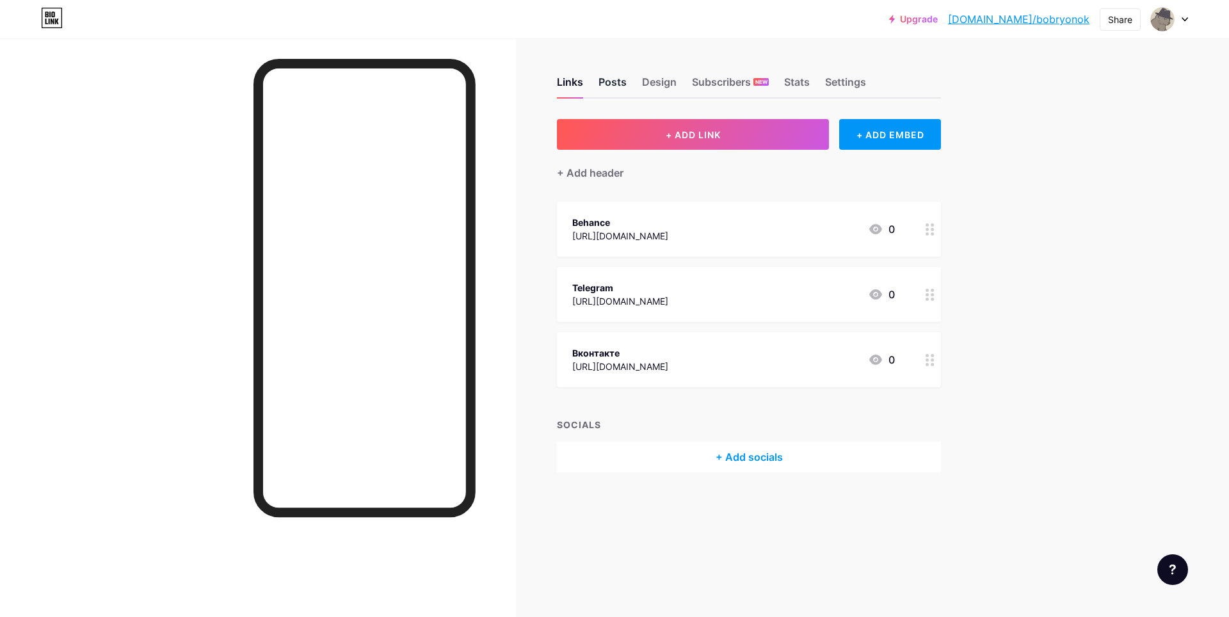
click at [603, 79] on div "Posts" at bounding box center [613, 85] width 28 height 23
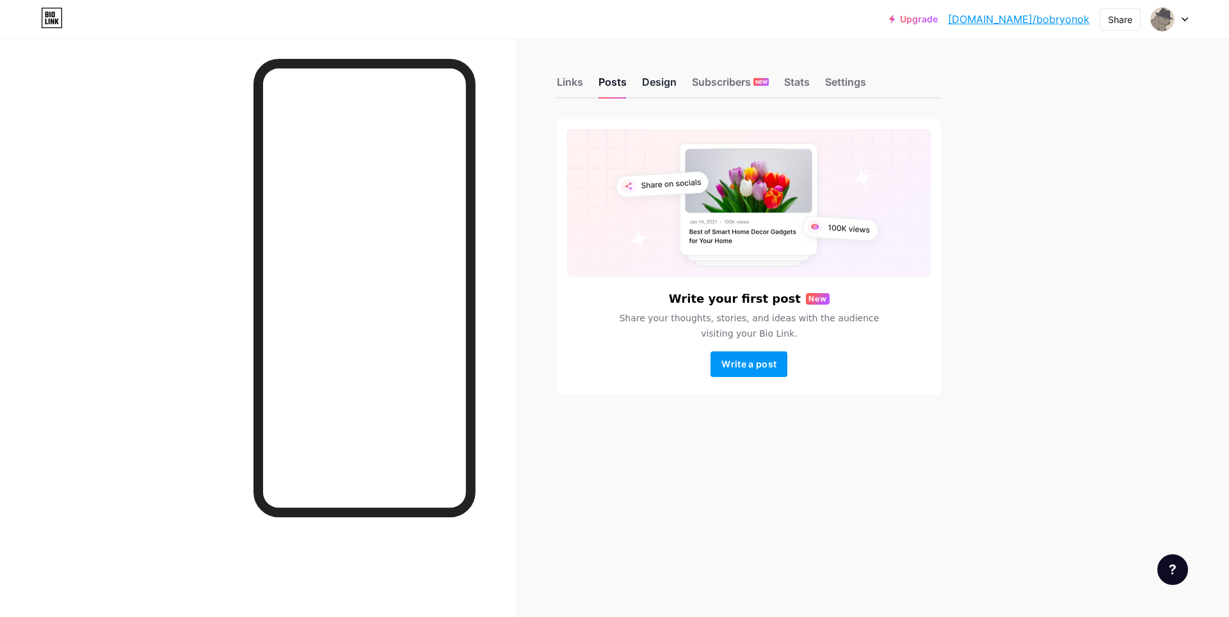
click at [660, 77] on div "Design" at bounding box center [659, 85] width 35 height 23
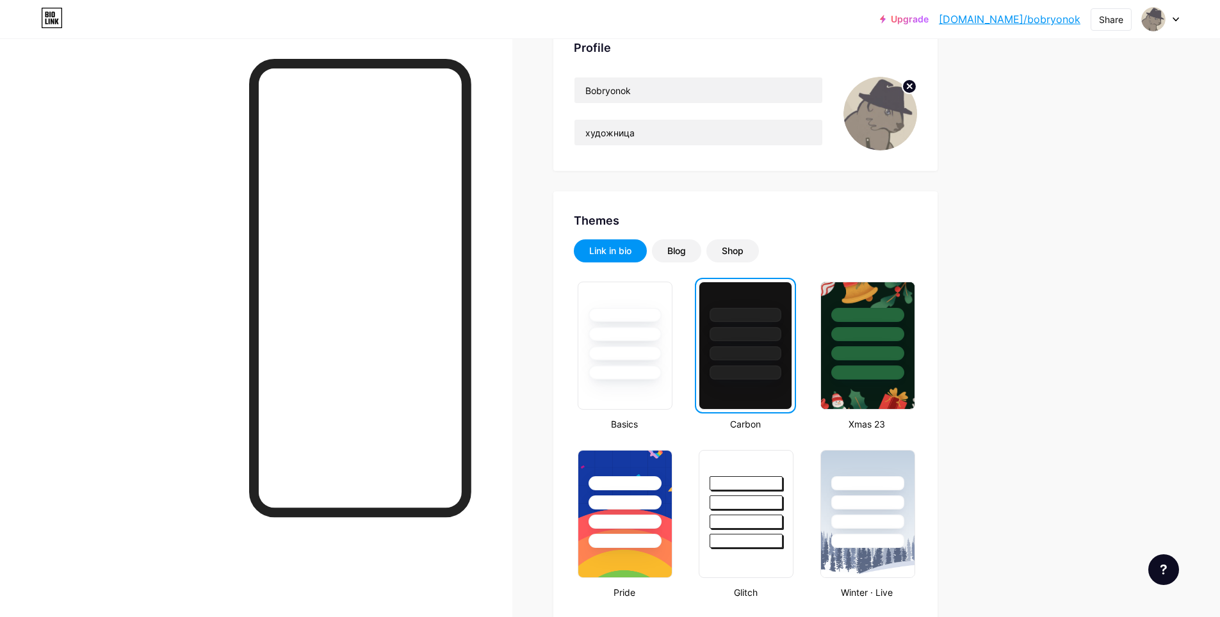
scroll to position [190, 0]
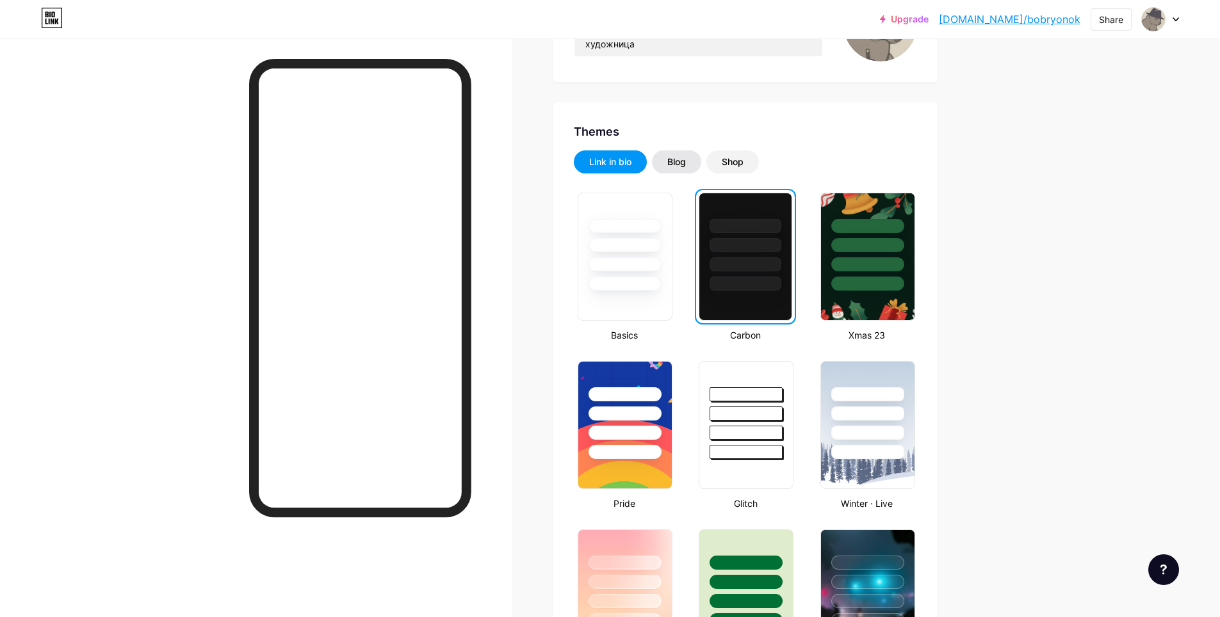
click at [686, 160] on div "Blog" at bounding box center [676, 162] width 19 height 13
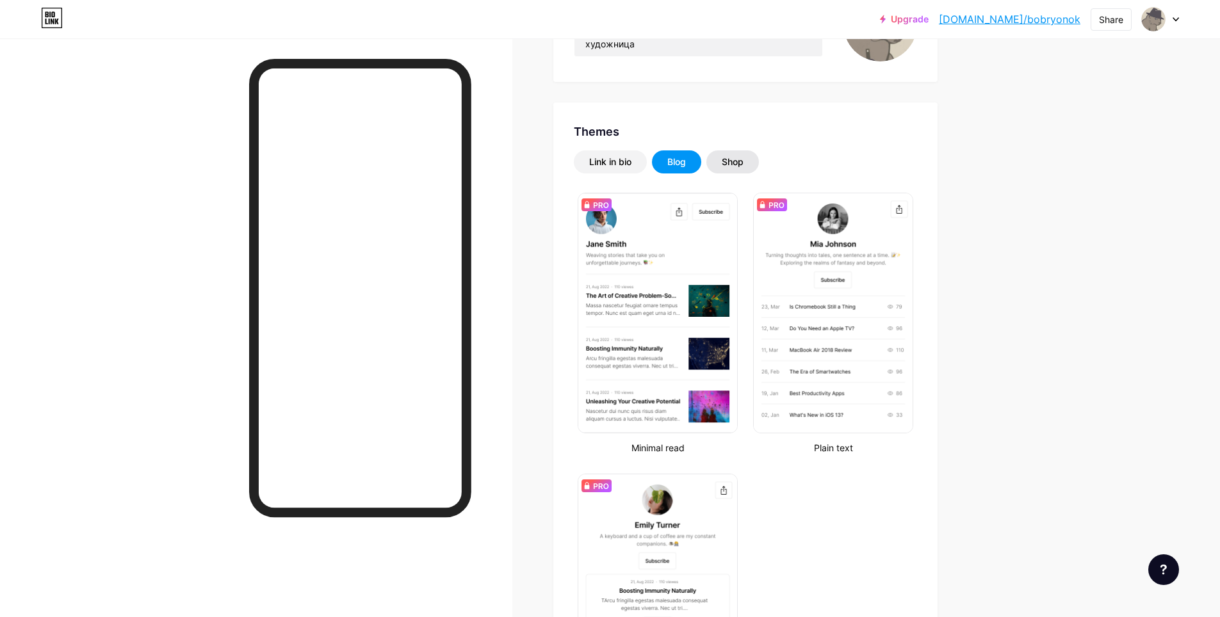
click at [743, 159] on div "Shop" at bounding box center [733, 162] width 22 height 13
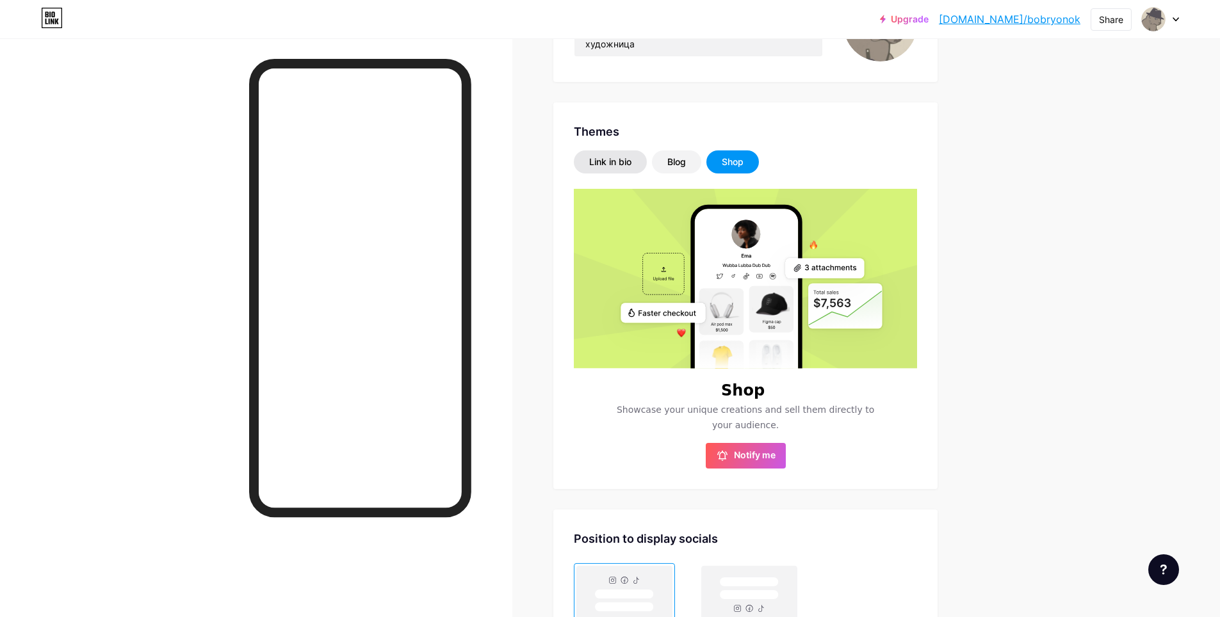
click at [622, 161] on div "Link in bio" at bounding box center [610, 162] width 42 height 13
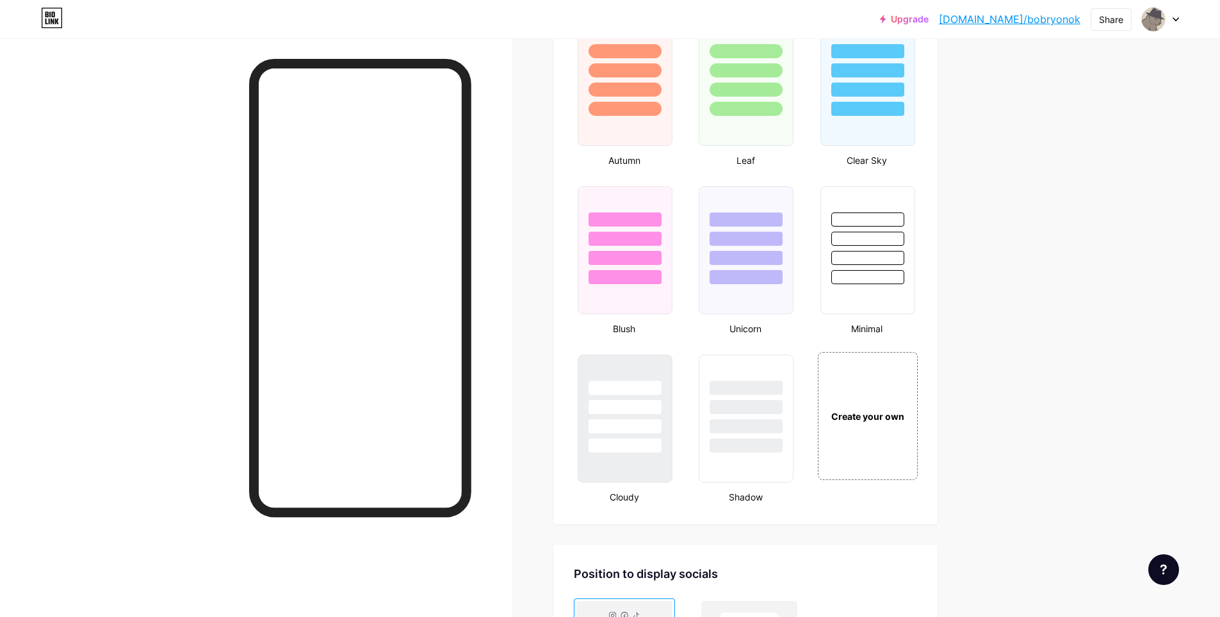
scroll to position [1185, 0]
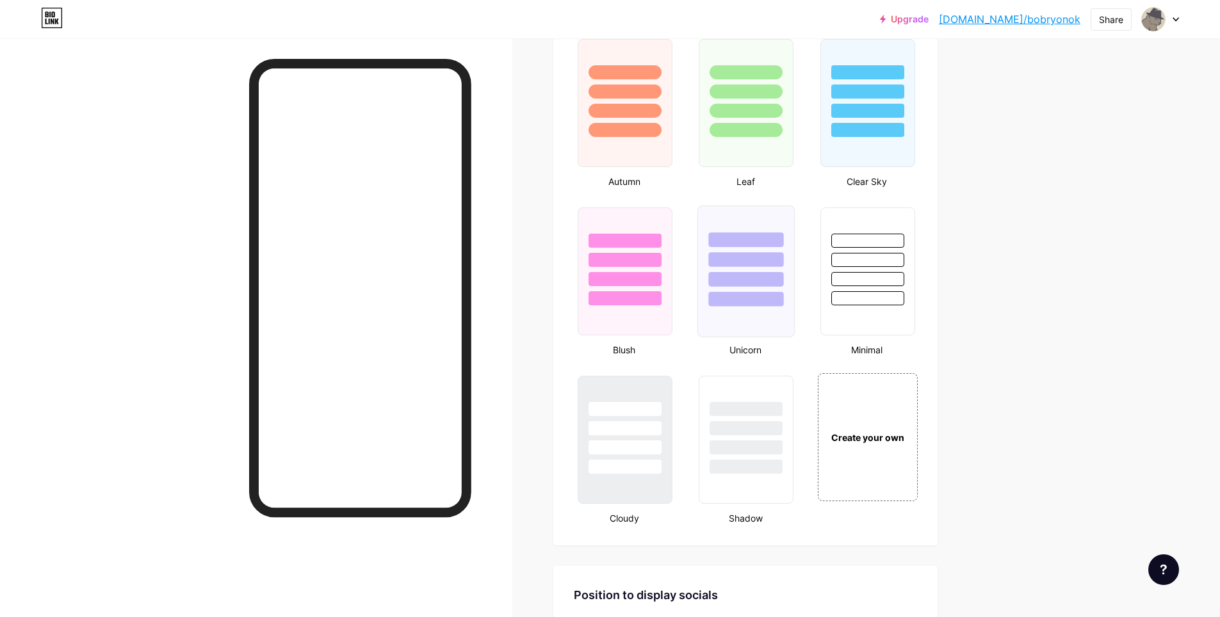
click at [754, 294] on div at bounding box center [746, 299] width 75 height 15
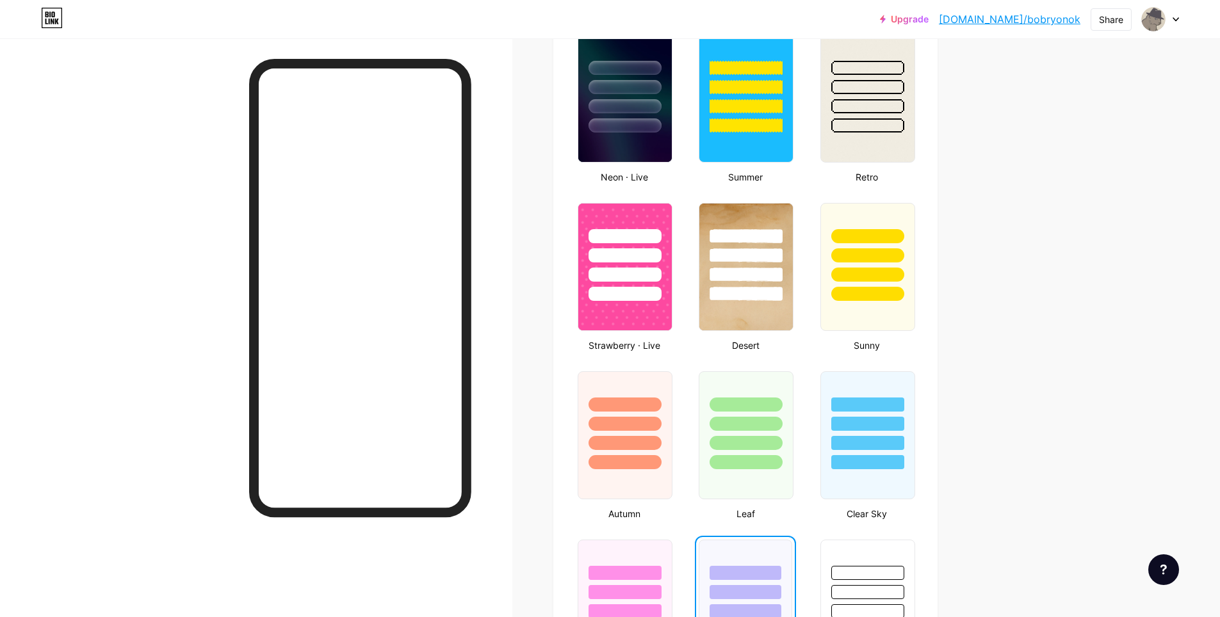
scroll to position [834, 0]
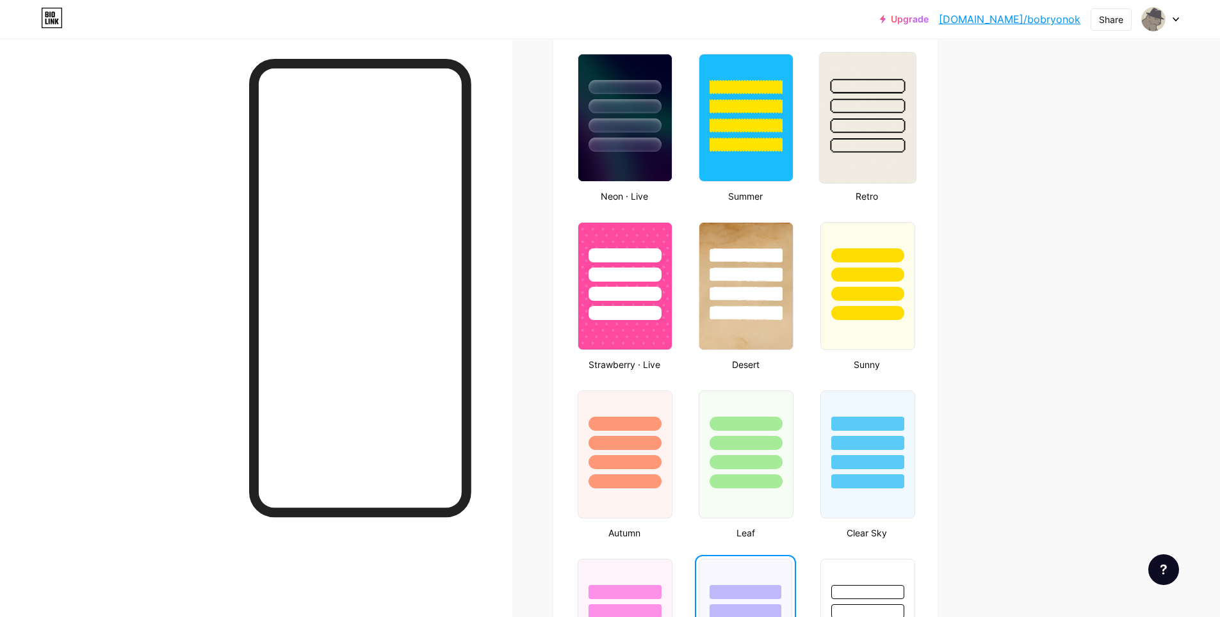
click at [900, 153] on img at bounding box center [868, 118] width 96 height 131
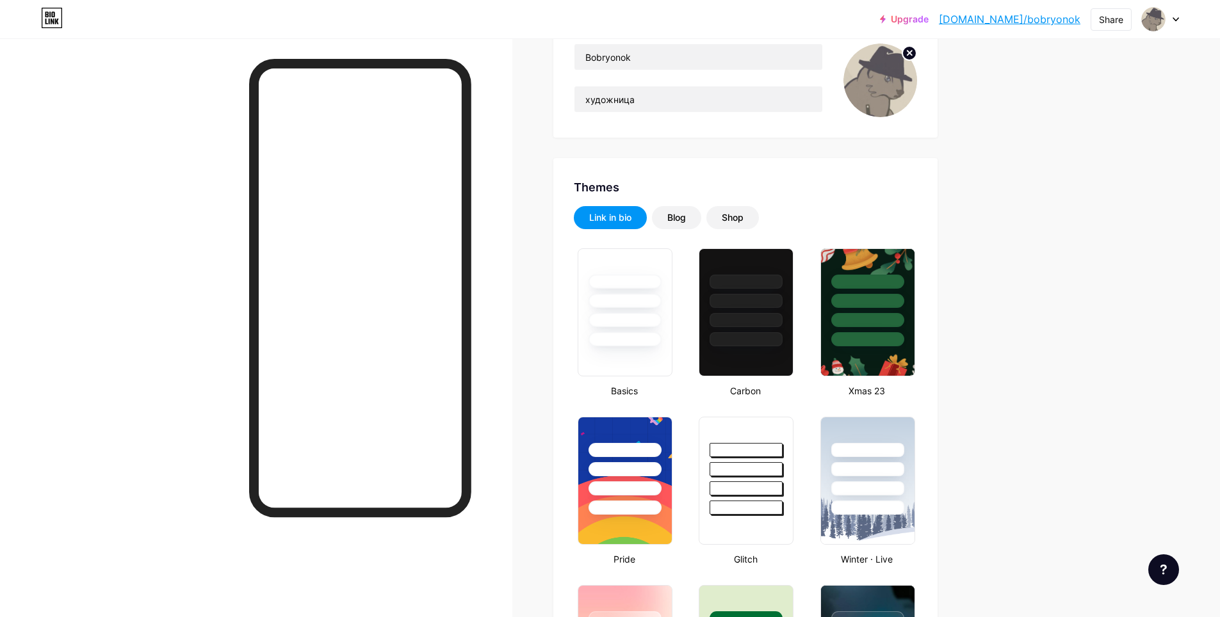
scroll to position [323, 0]
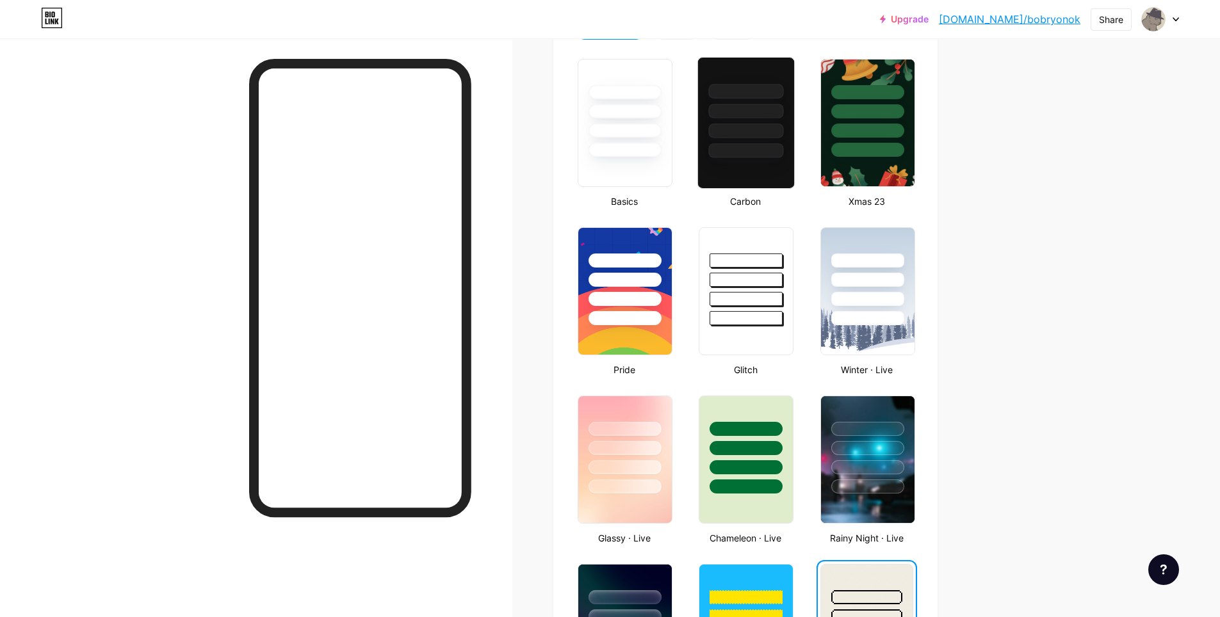
click at [734, 146] on div at bounding box center [746, 150] width 75 height 15
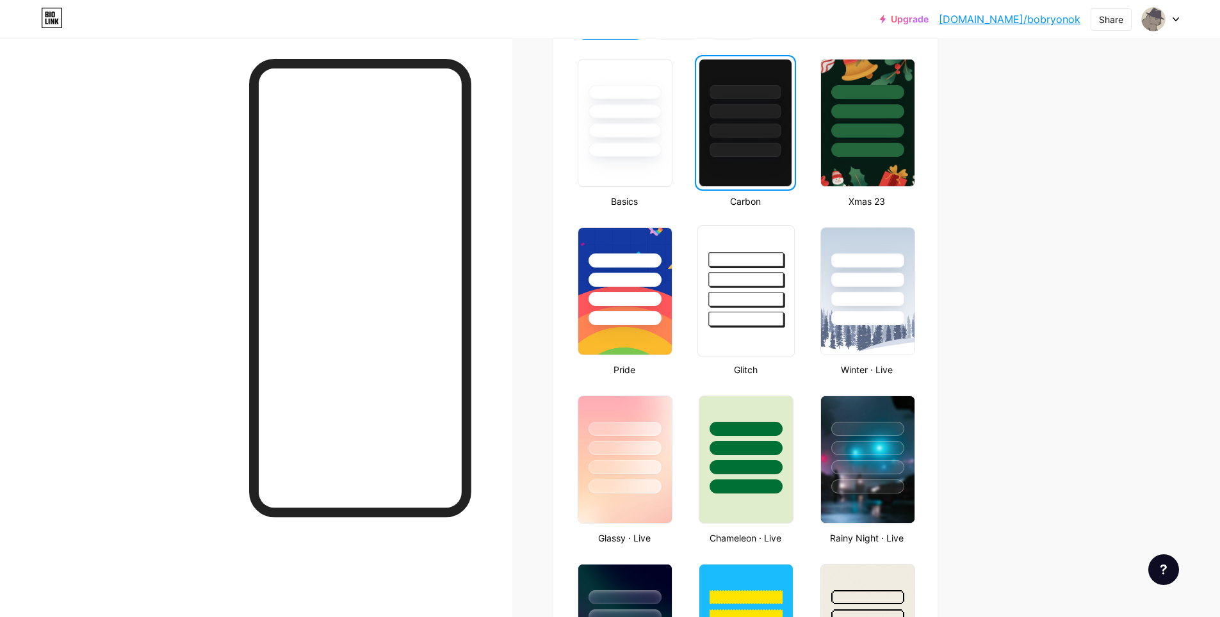
click at [718, 278] on div at bounding box center [746, 279] width 75 height 15
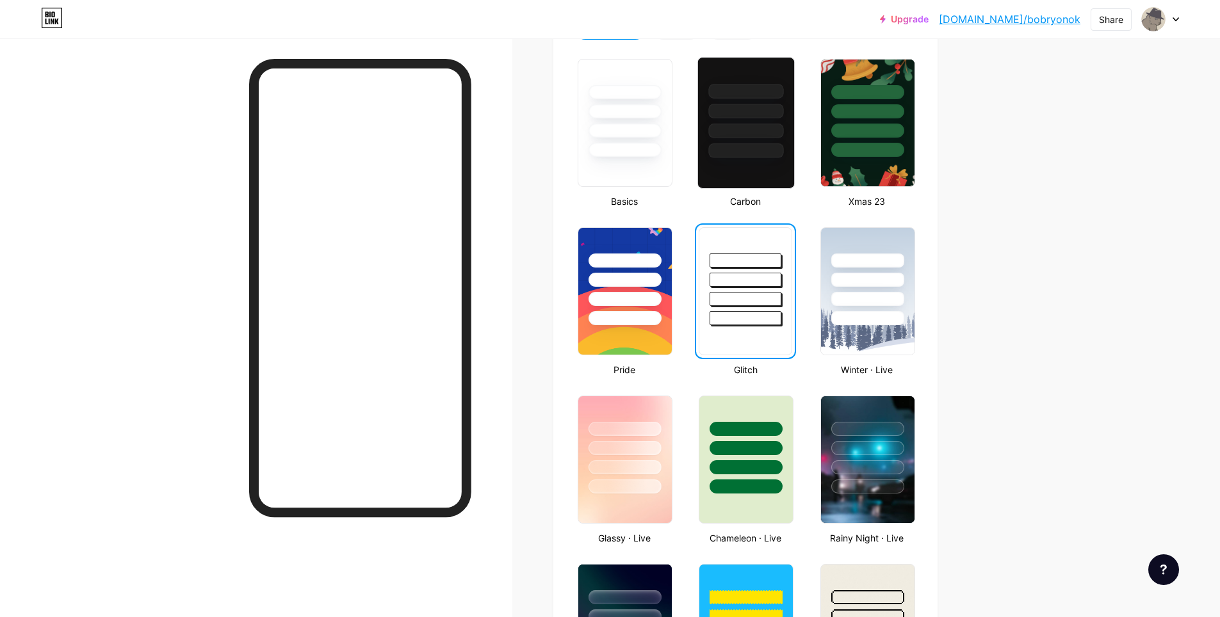
click at [780, 115] on div at bounding box center [746, 111] width 75 height 15
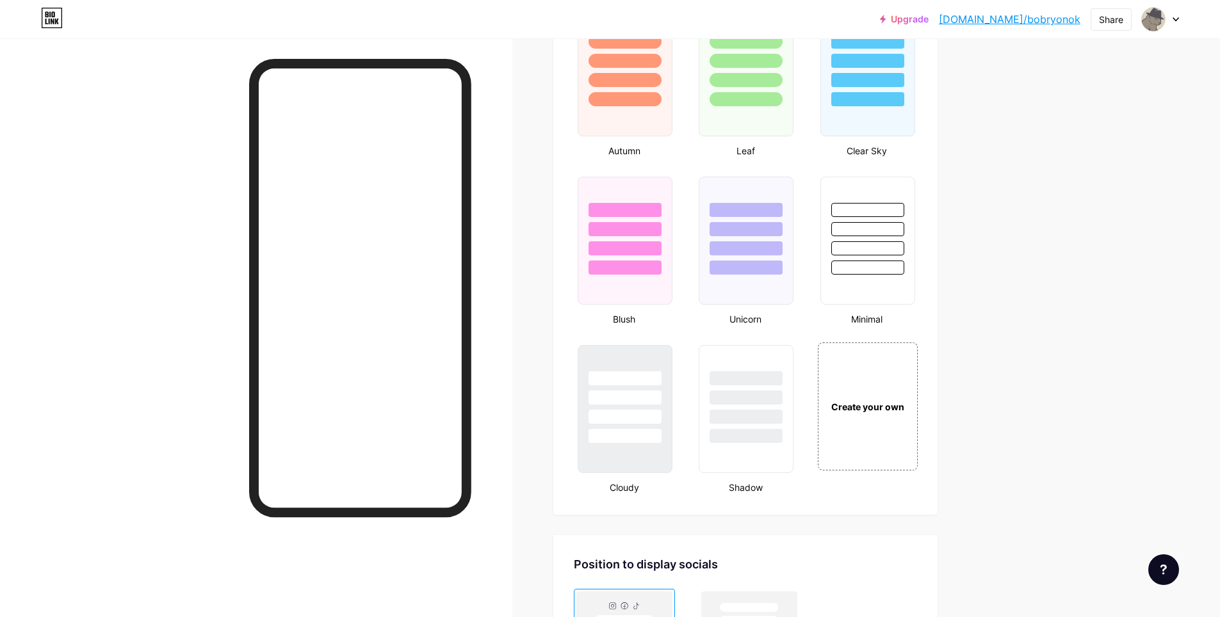
scroll to position [1202, 0]
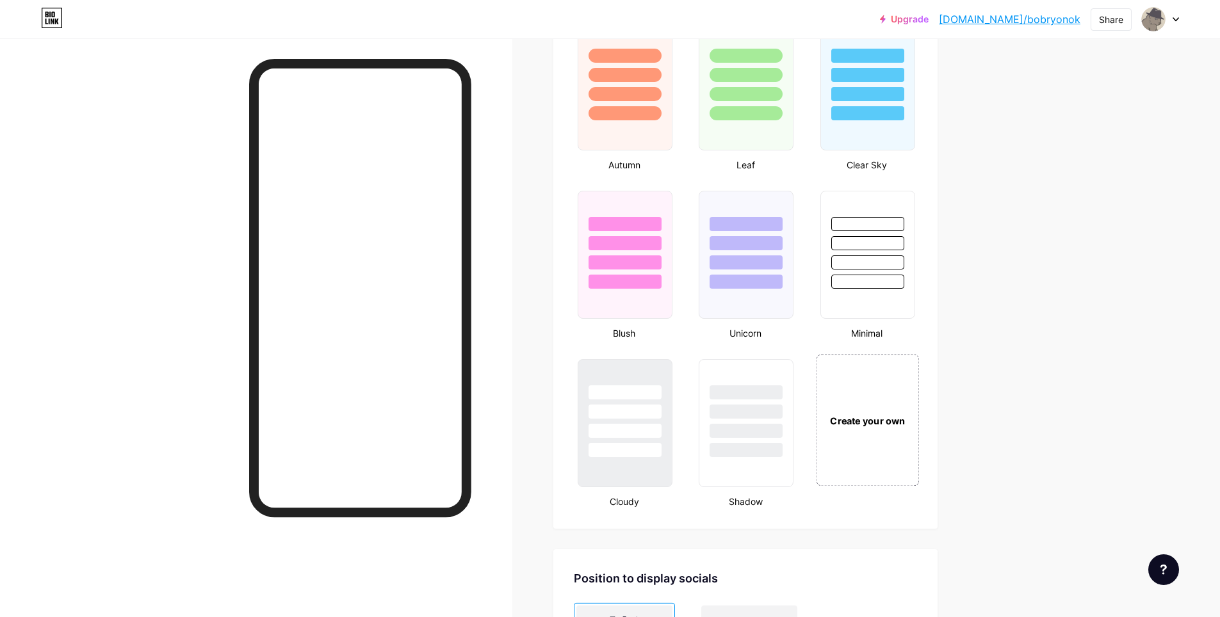
click at [882, 419] on div "Create your own" at bounding box center [868, 421] width 96 height 14
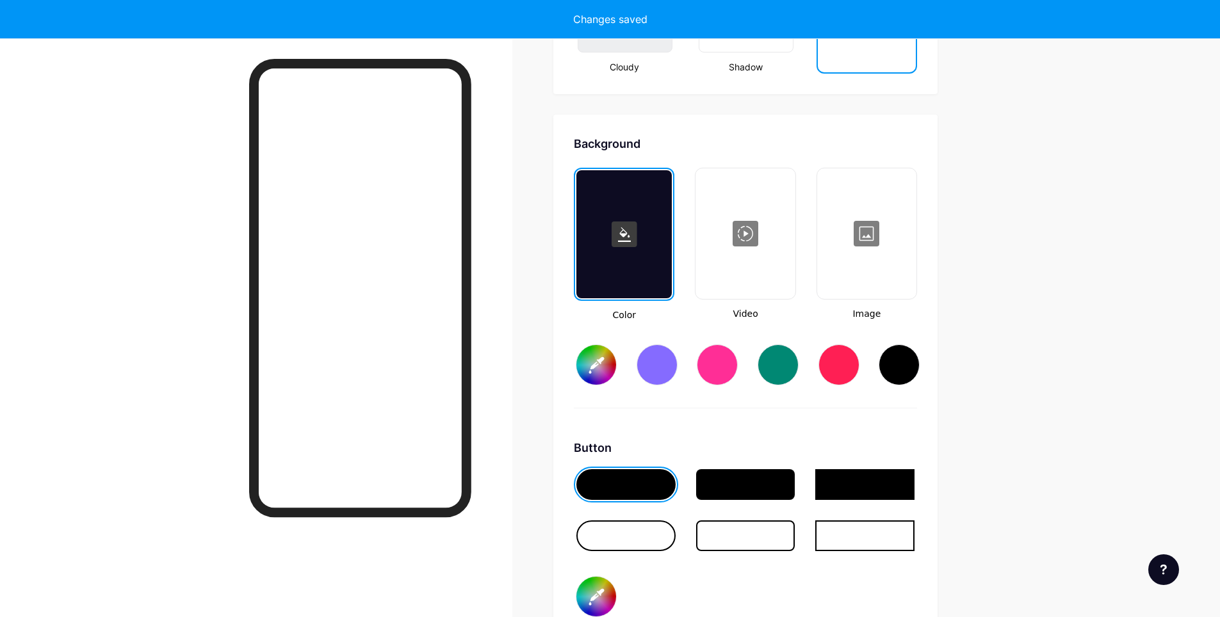
type input "#ffffff"
type input "#000000"
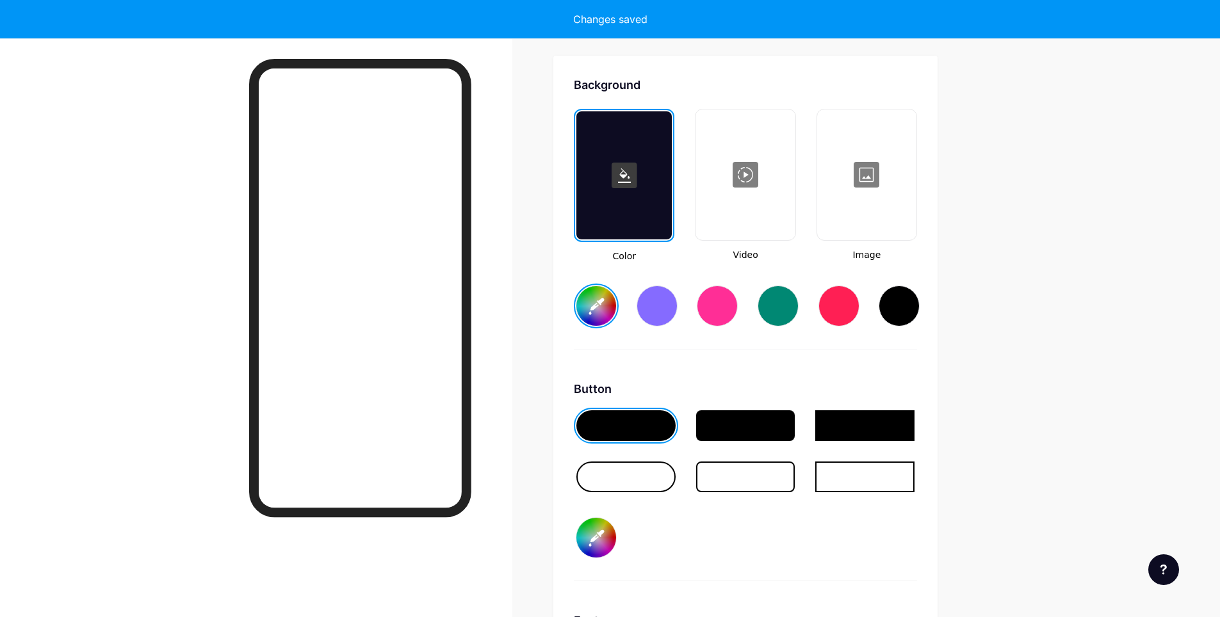
scroll to position [1700, 0]
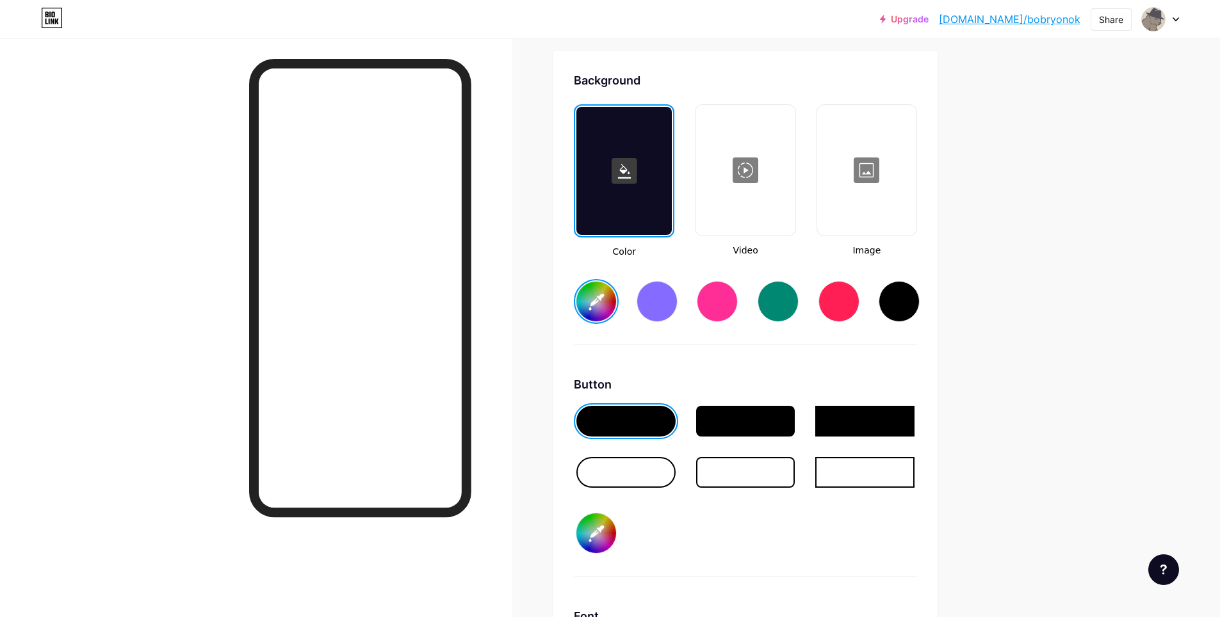
click at [603, 300] on input "#ffffff" at bounding box center [596, 302] width 40 height 40
type input "#575159"
click at [605, 526] on input "#000000" at bounding box center [596, 534] width 40 height 40
click at [602, 525] on input "#332f2e" at bounding box center [596, 534] width 40 height 40
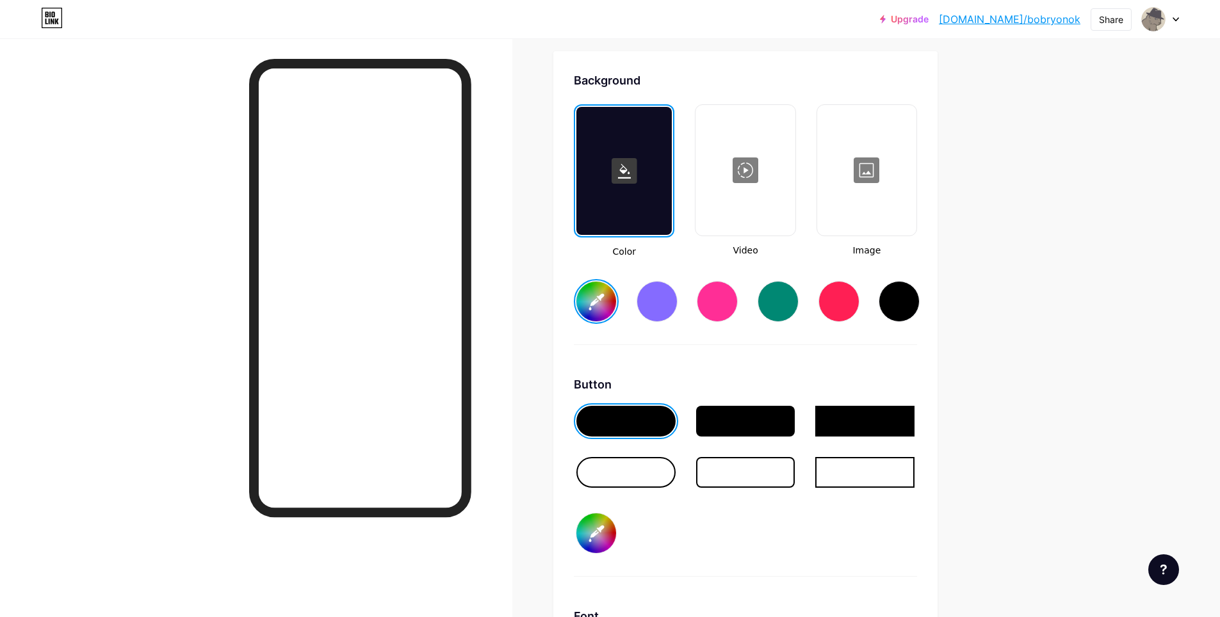
type input "#575159"
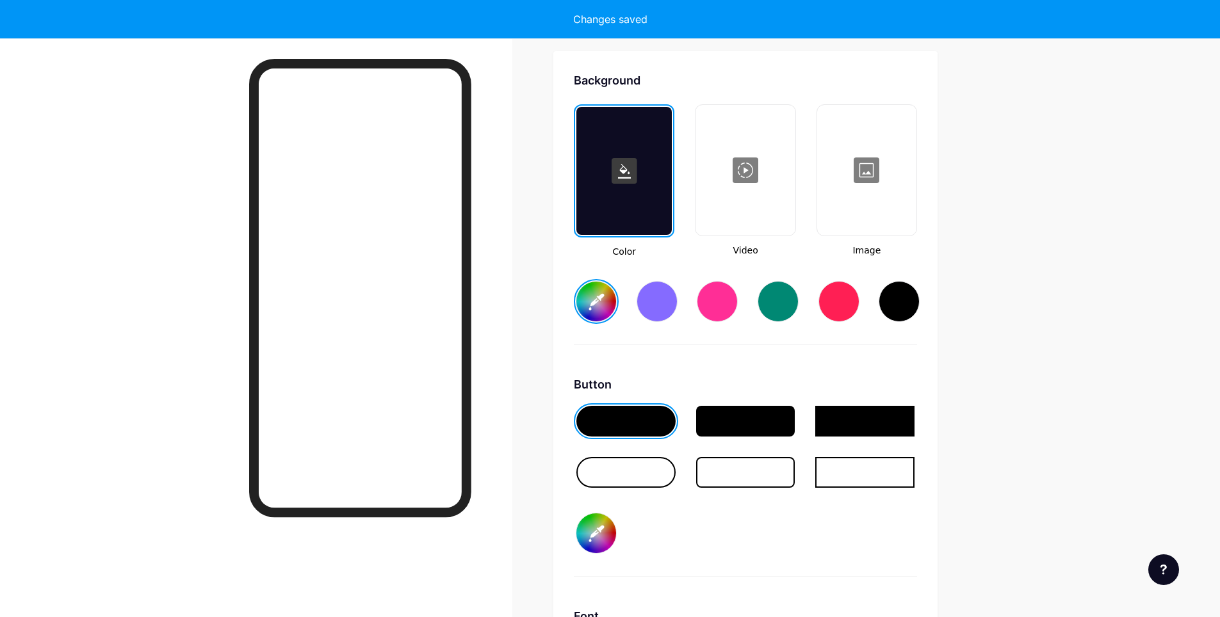
click at [626, 200] on div at bounding box center [623, 171] width 95 height 128
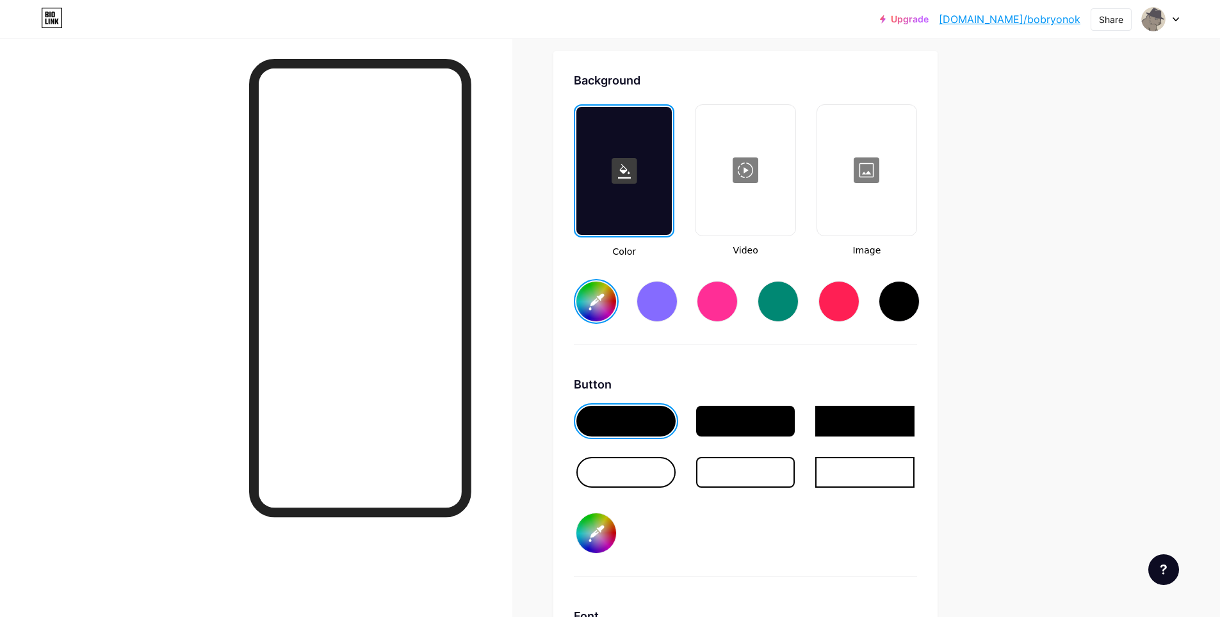
click at [606, 302] on input "#575159" at bounding box center [596, 302] width 40 height 40
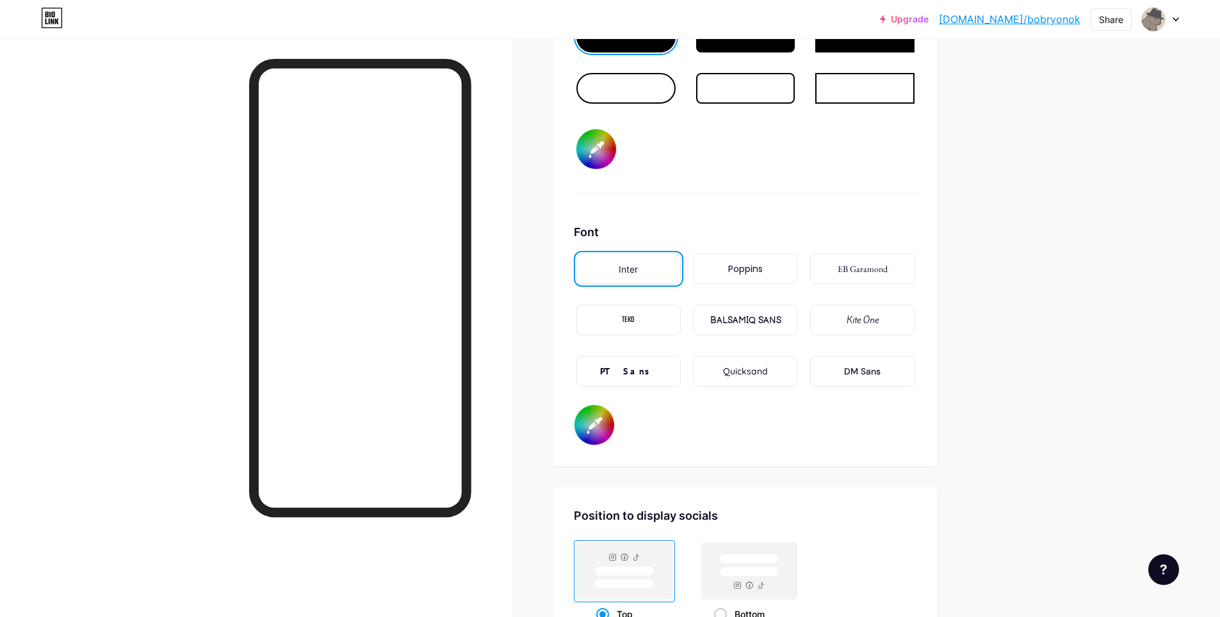
click at [741, 264] on div "Poppins" at bounding box center [745, 269] width 35 height 13
click at [854, 270] on div "EB Garamond" at bounding box center [863, 269] width 50 height 13
click at [861, 363] on div "DM Sans" at bounding box center [862, 371] width 104 height 31
click at [616, 273] on div "Inter" at bounding box center [628, 269] width 104 height 31
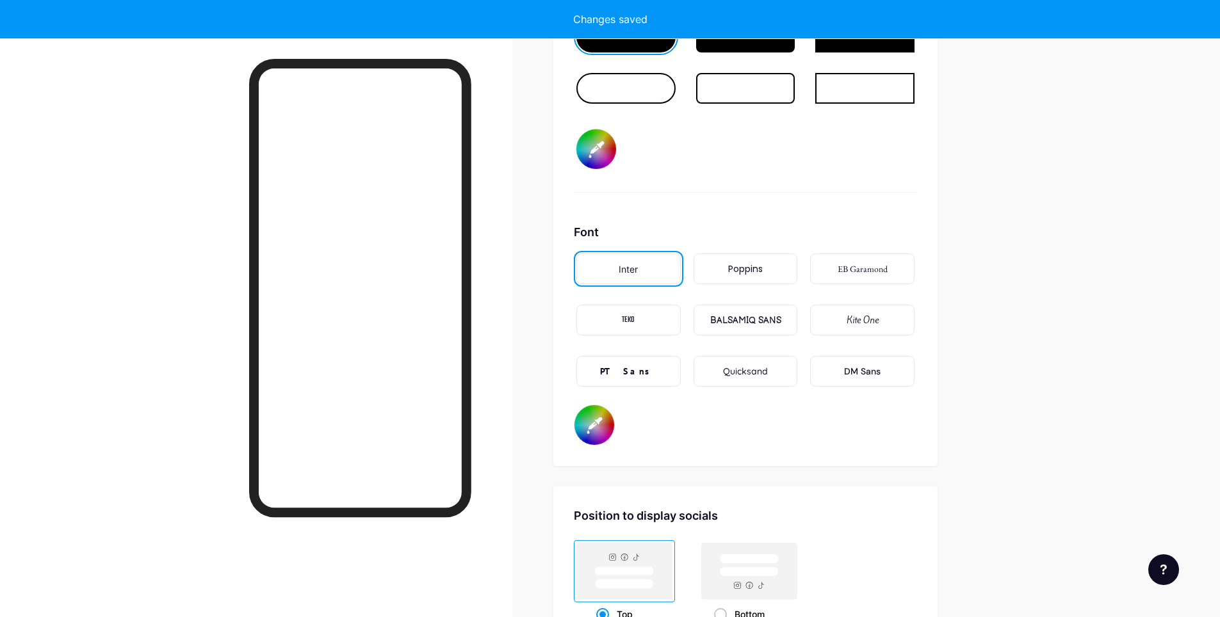
type input "#3c383e"
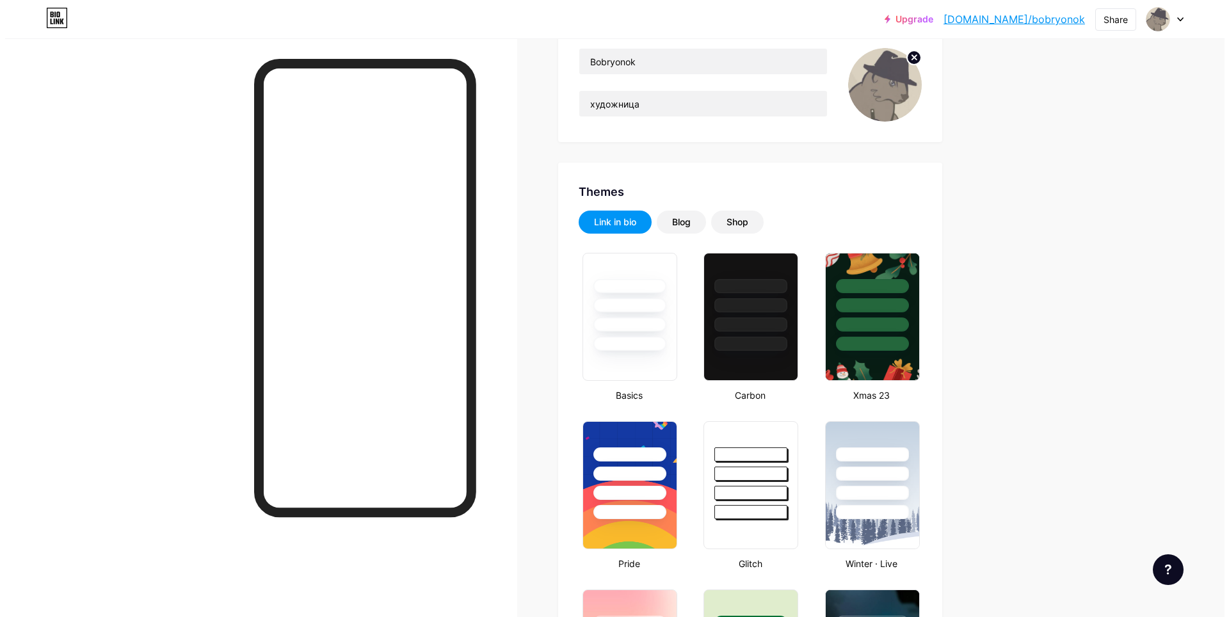
scroll to position [0, 0]
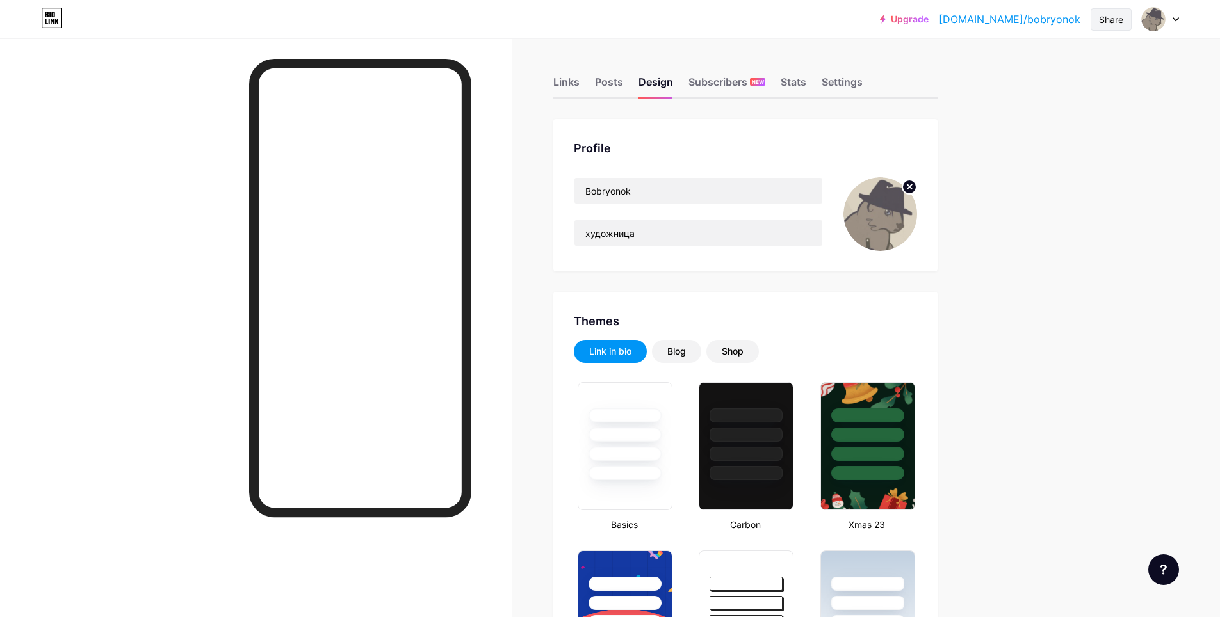
click at [1114, 24] on div "Share" at bounding box center [1111, 19] width 24 height 13
click at [1058, 93] on div "Get my QR code" at bounding box center [1021, 96] width 80 height 15
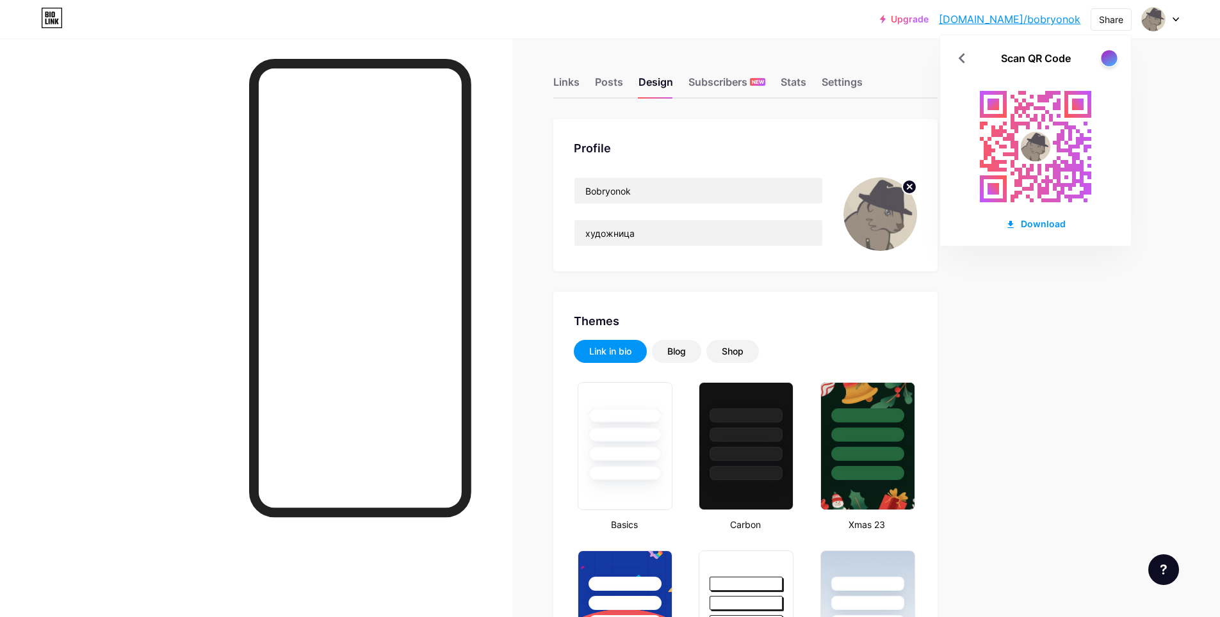
click at [1106, 59] on div at bounding box center [1109, 58] width 16 height 16
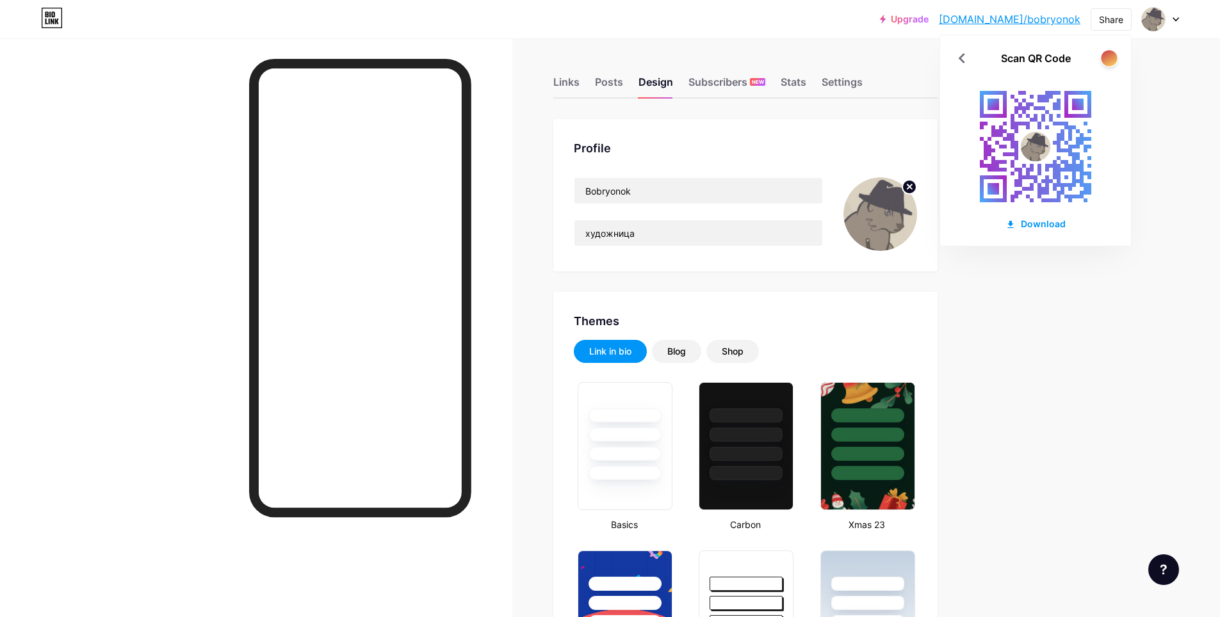
click at [1107, 59] on div at bounding box center [1109, 58] width 16 height 16
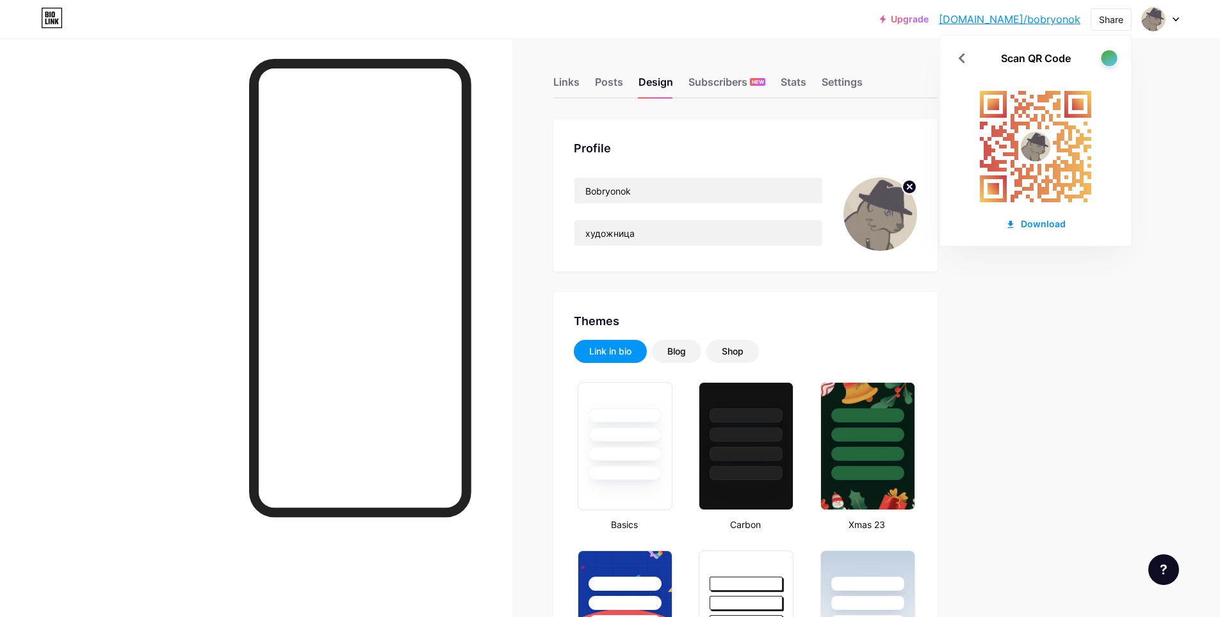
click at [1112, 60] on div at bounding box center [1109, 58] width 16 height 16
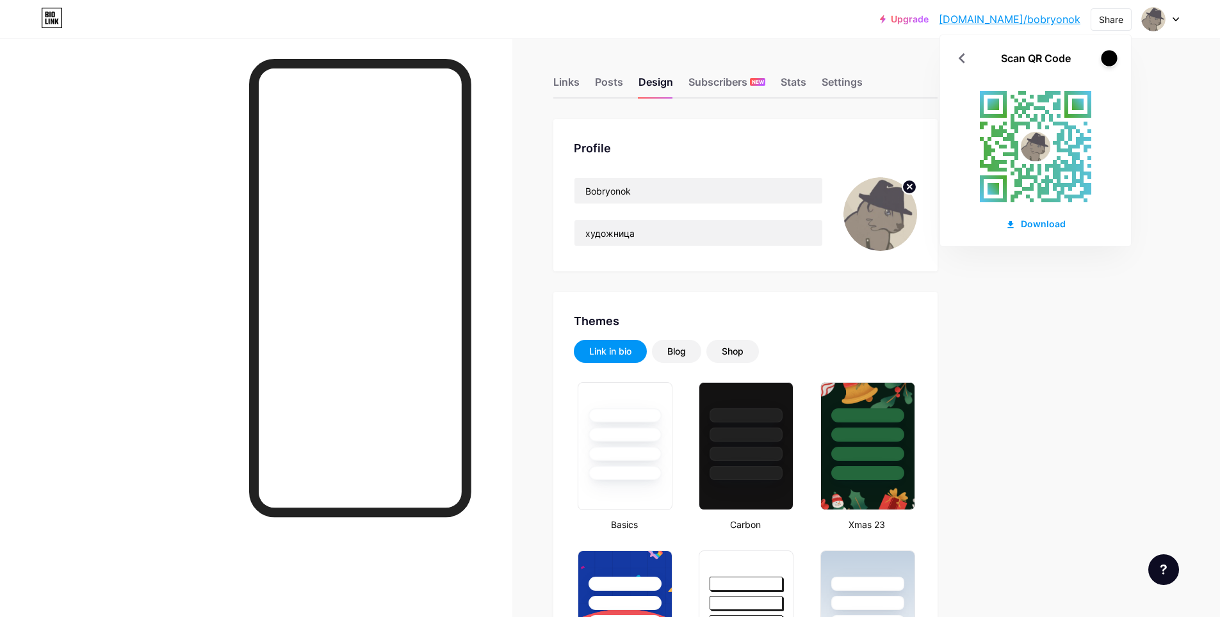
click at [1112, 60] on div at bounding box center [1109, 58] width 16 height 16
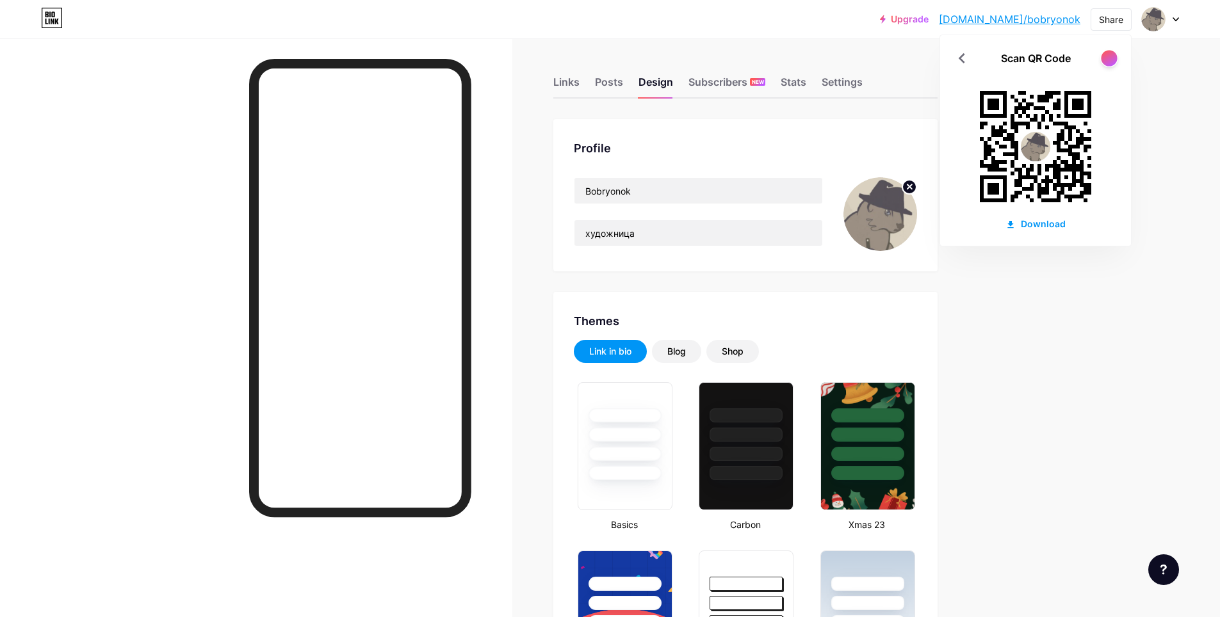
click at [1111, 60] on div at bounding box center [1109, 58] width 16 height 16
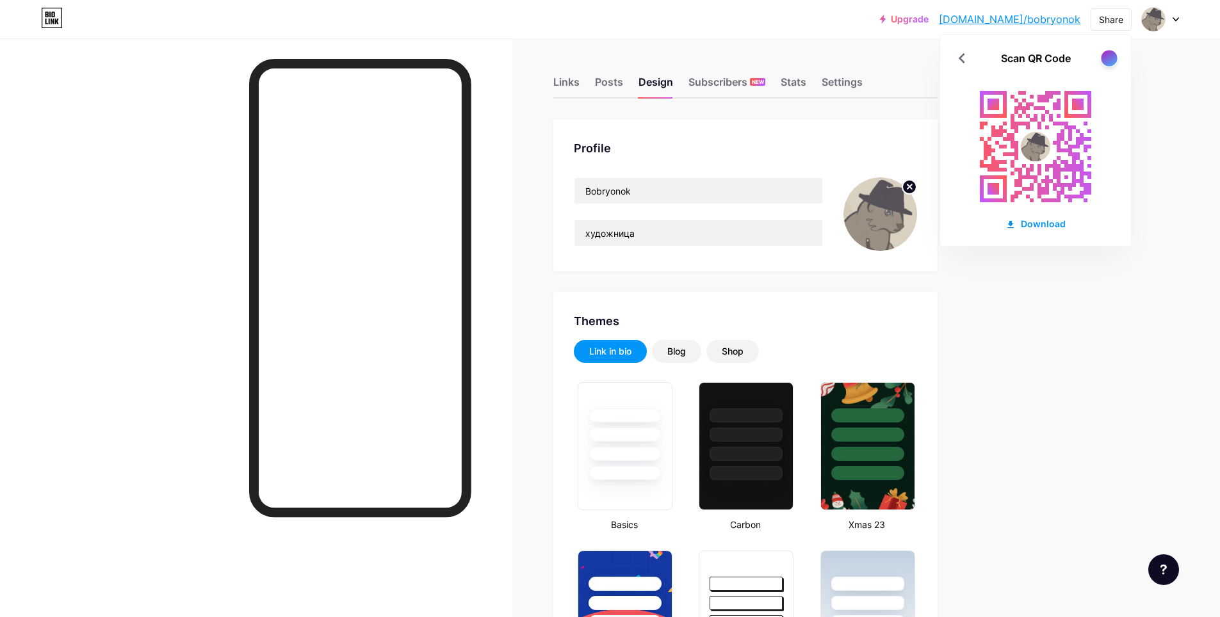
click at [1111, 60] on div at bounding box center [1109, 58] width 16 height 16
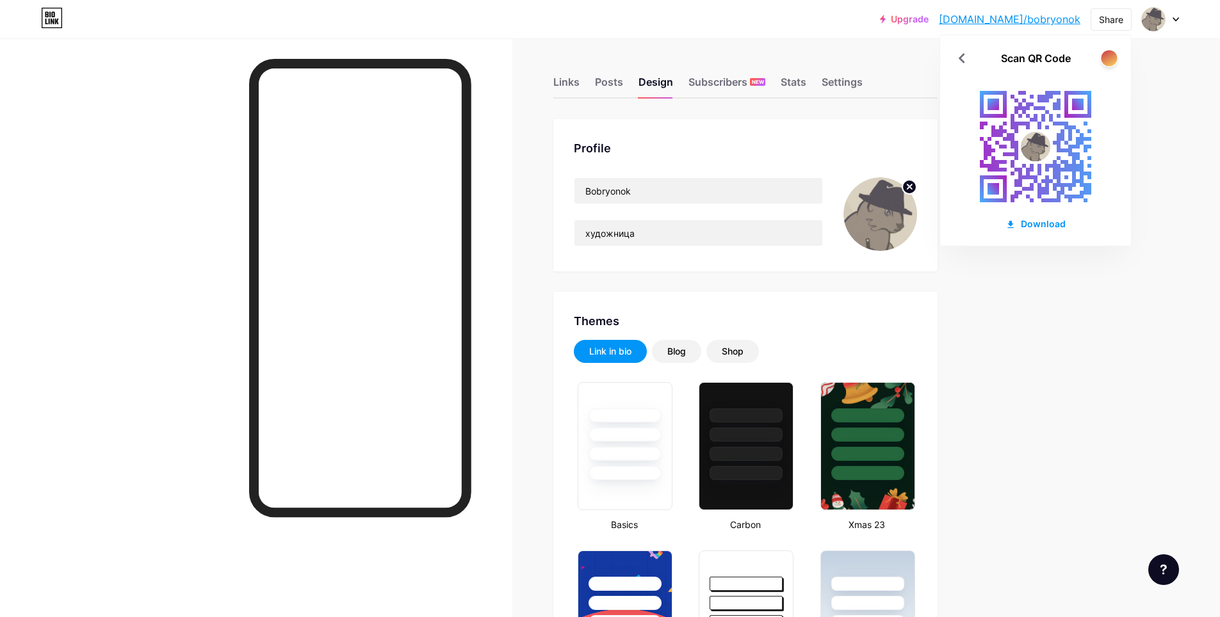
click at [1111, 60] on div at bounding box center [1109, 58] width 16 height 16
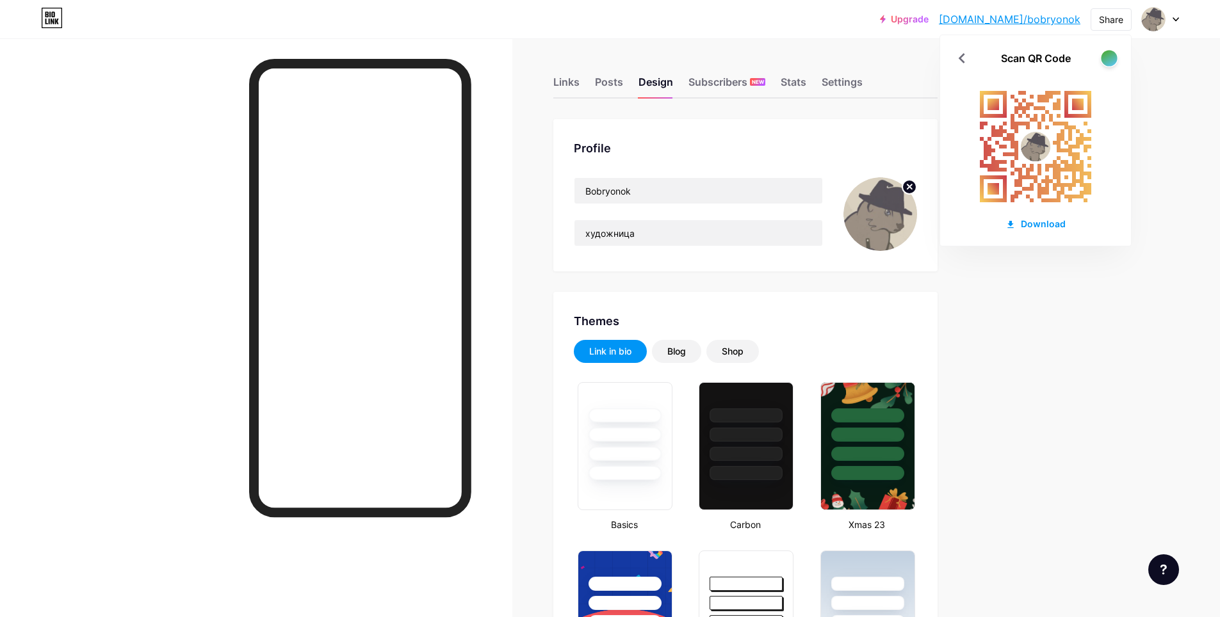
click at [1111, 60] on div at bounding box center [1109, 58] width 16 height 16
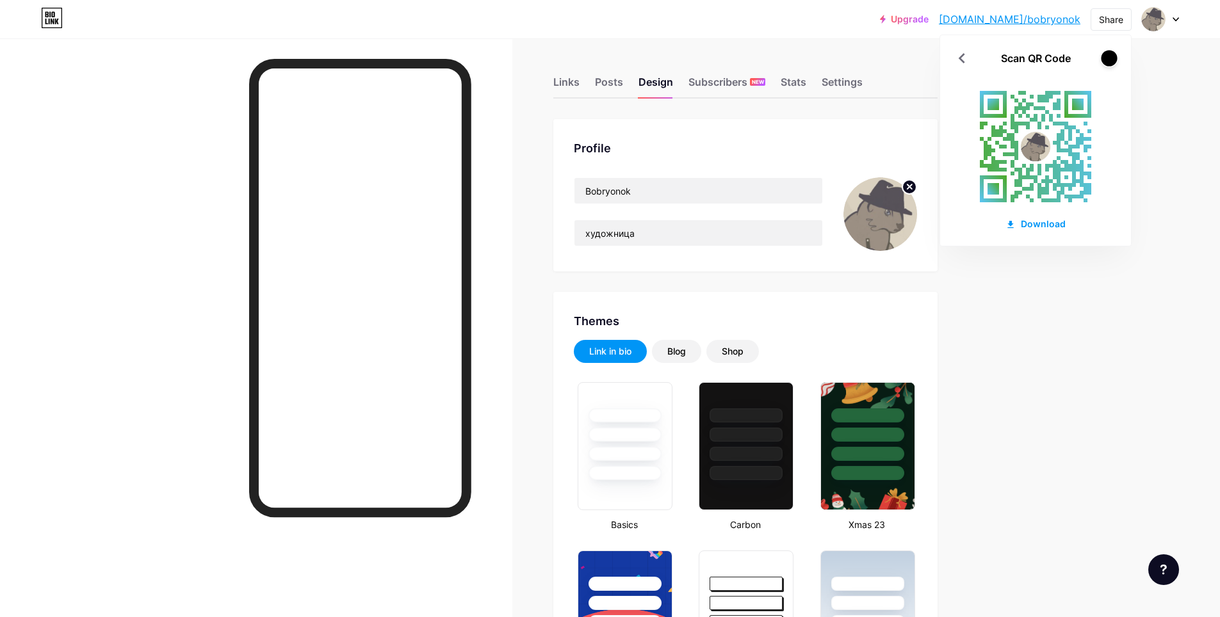
click at [1111, 60] on div at bounding box center [1109, 58] width 16 height 16
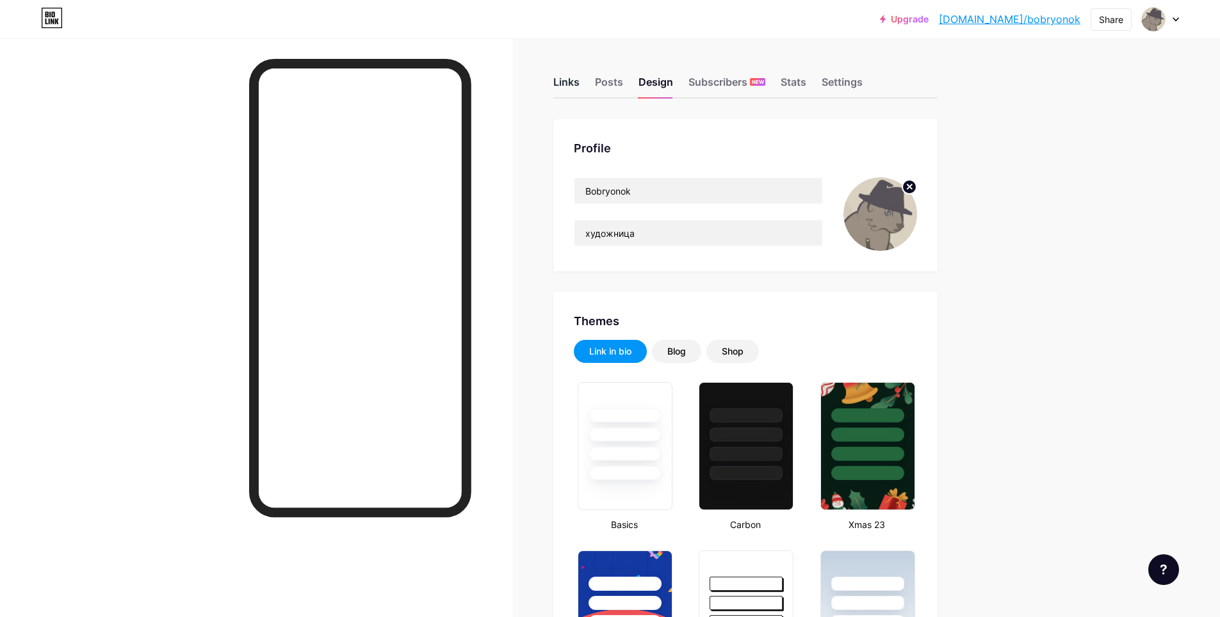
click at [565, 82] on div "Links" at bounding box center [566, 85] width 26 height 23
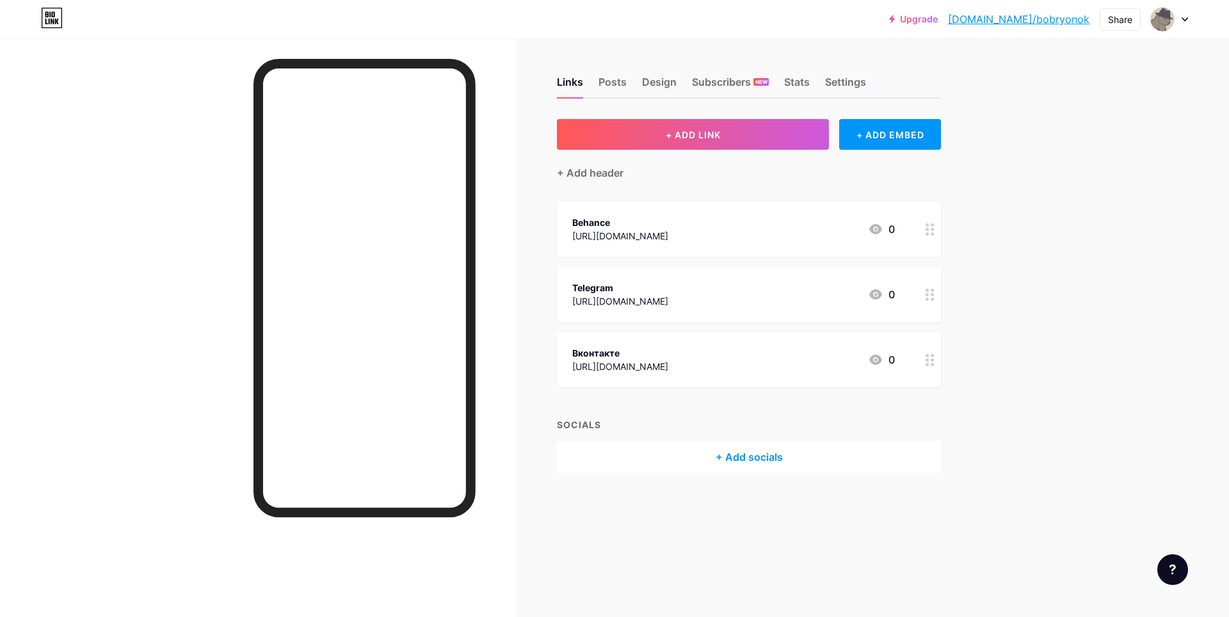
click at [1187, 24] on div at bounding box center [1169, 19] width 37 height 23
click at [1117, 352] on div "Upgrade [DOMAIN_NAME]/bobryo... [DOMAIN_NAME]/bobryonok Share Switch accounts B…" at bounding box center [614, 308] width 1229 height 617
click at [1052, 256] on div "Upgrade [DOMAIN_NAME]/bobryo... [DOMAIN_NAME]/bobryonok Share Switch accounts B…" at bounding box center [614, 308] width 1229 height 617
